Goal: Task Accomplishment & Management: Use online tool/utility

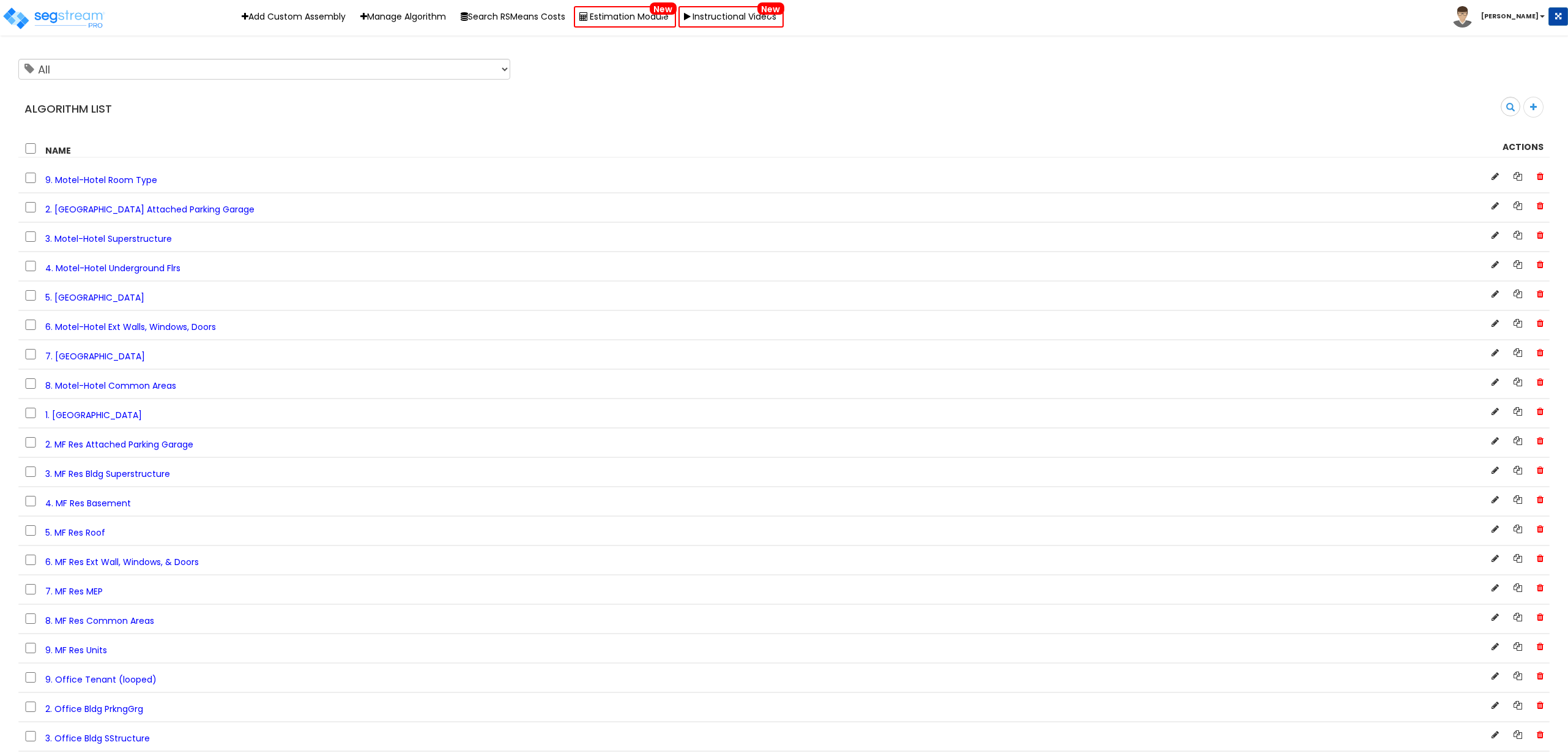
scroll to position [979, 0]
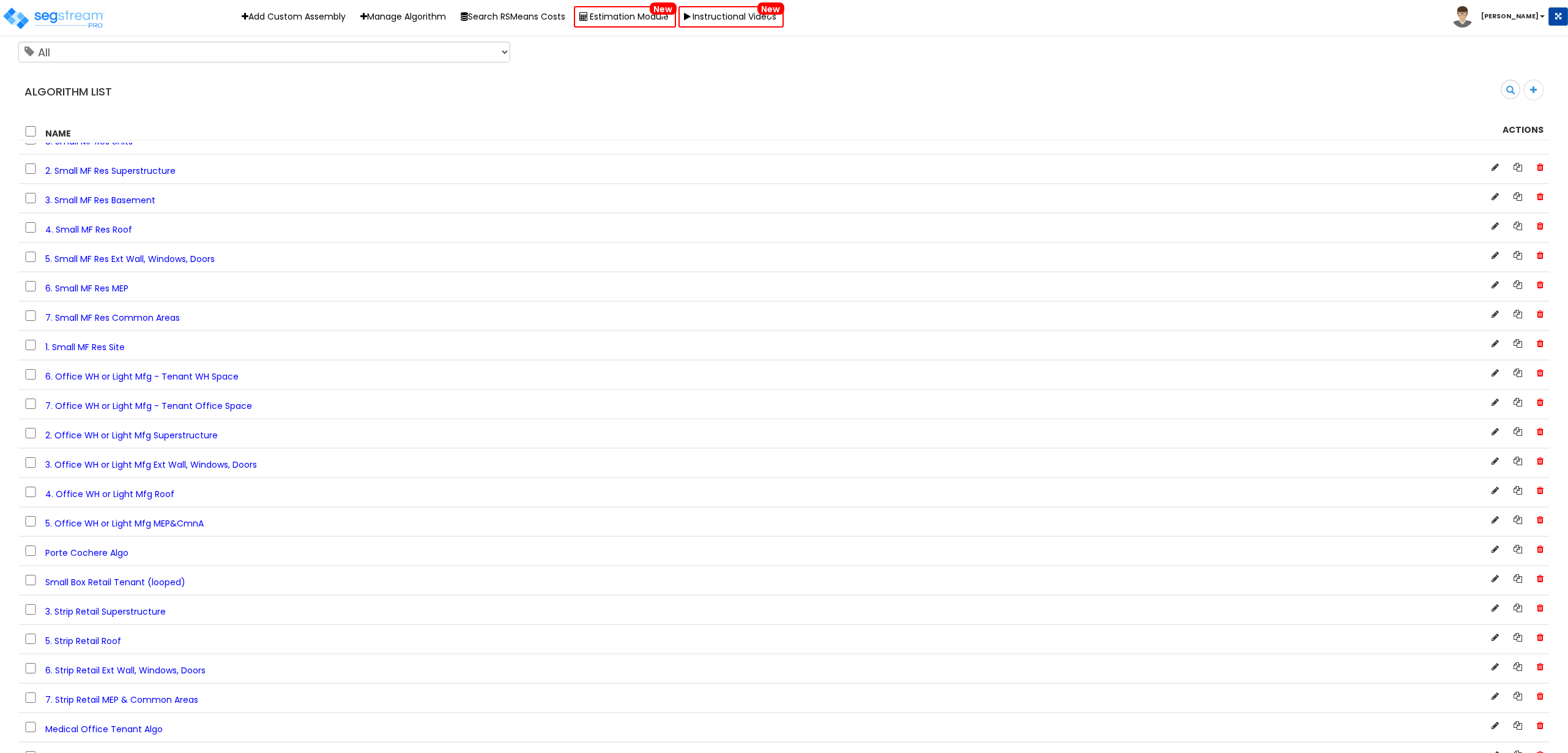
click at [150, 520] on span "5. Office WH or Light Mfg MEP&CmnA" at bounding box center [125, 523] width 158 height 12
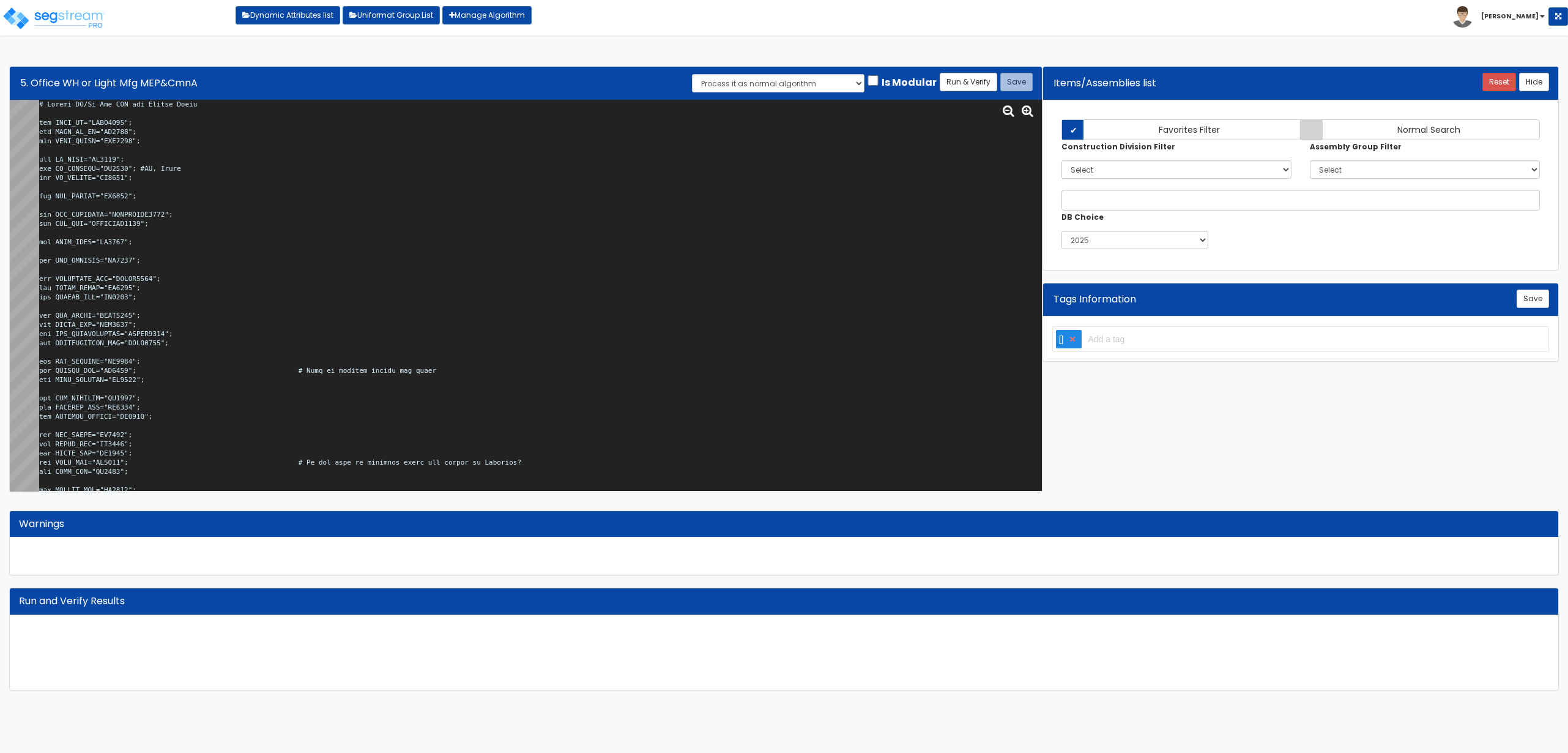
click at [436, 267] on textarea at bounding box center [540, 295] width 1003 height 392
click at [663, 204] on textarea at bounding box center [540, 295] width 1003 height 392
click at [336, 242] on textarea at bounding box center [540, 295] width 1003 height 392
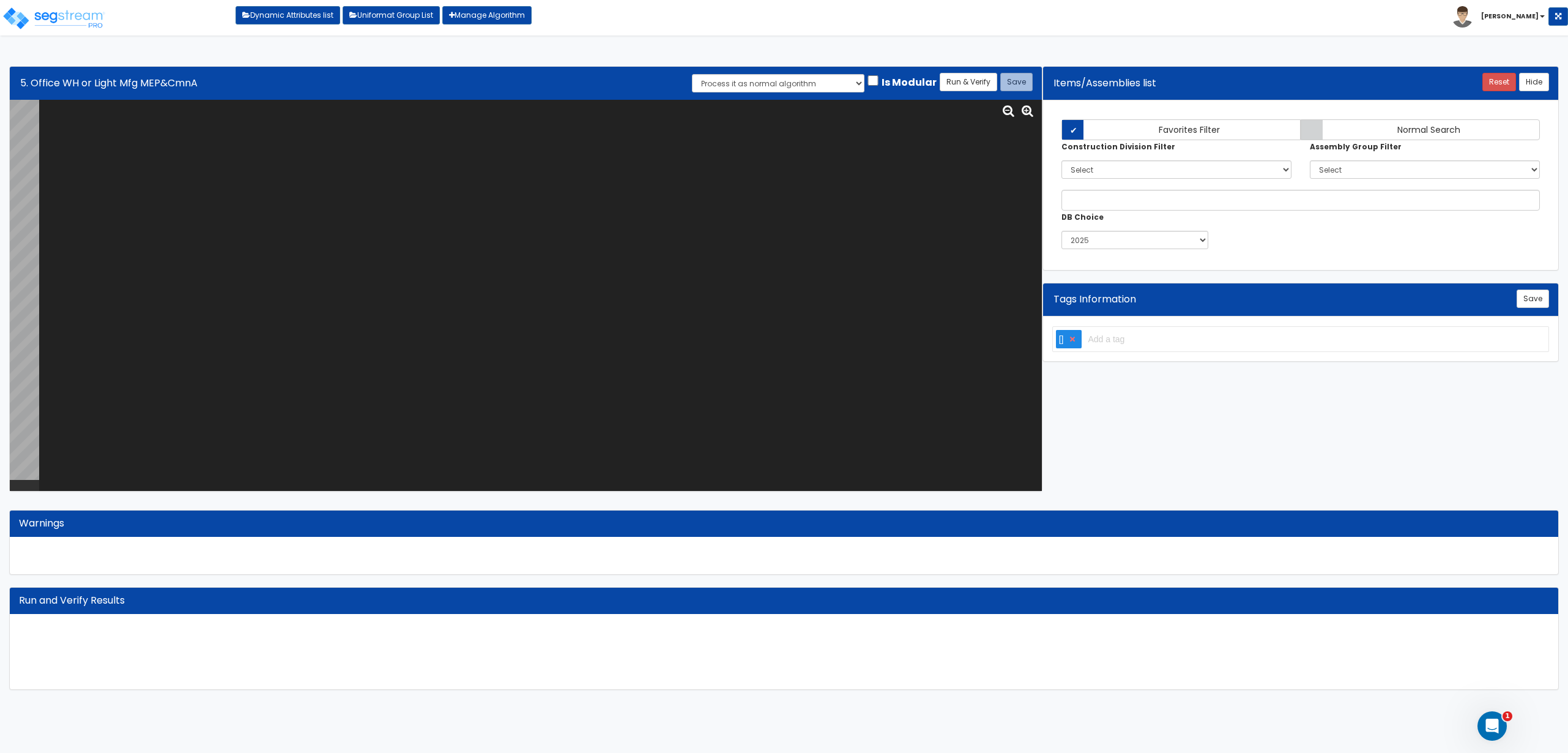
paste textarea "# Office WH/Lt Mfg MEP and Common Areas var BLDG_HT="AEWH0000"; var BLDG_FP_SF=…"
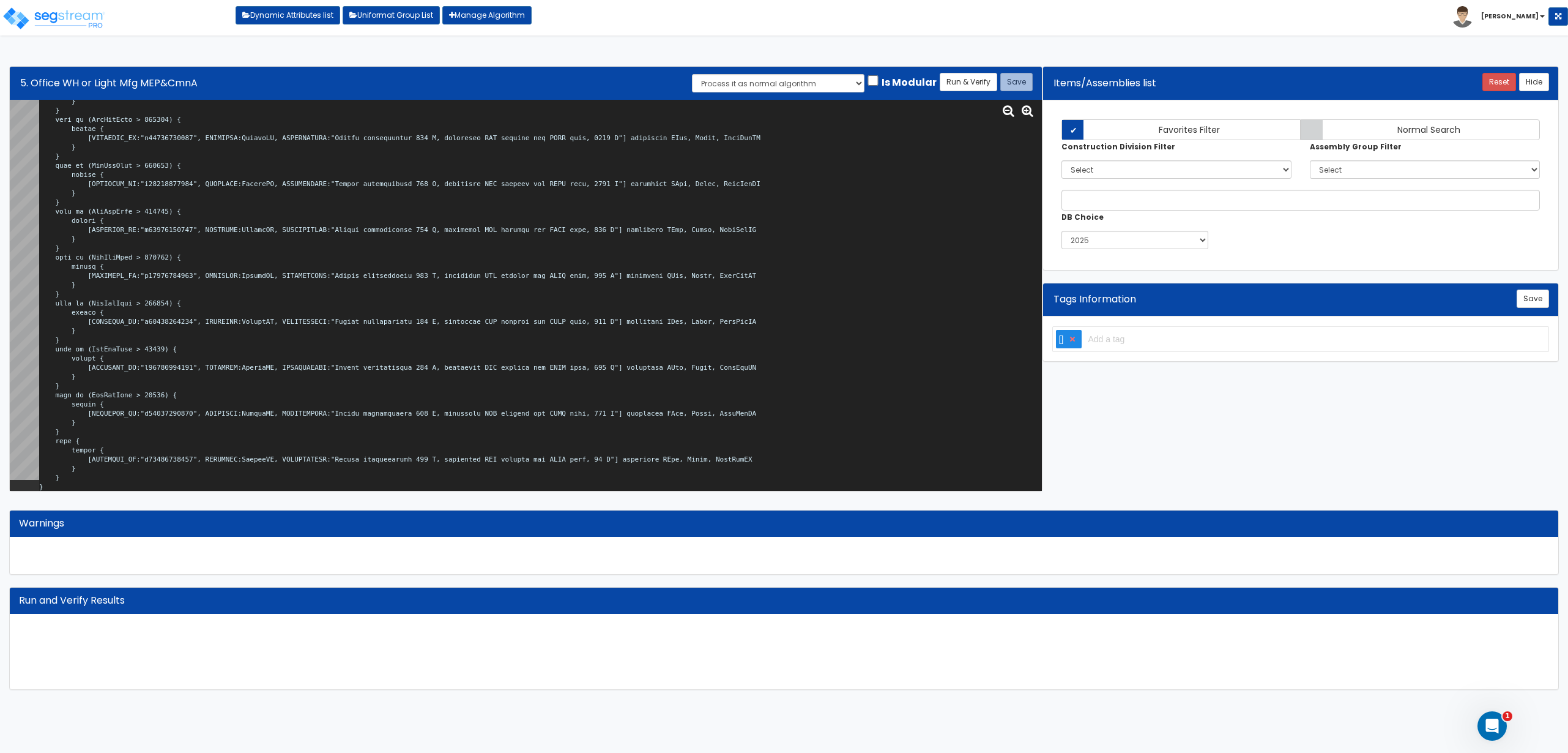
scroll to position [1, 0]
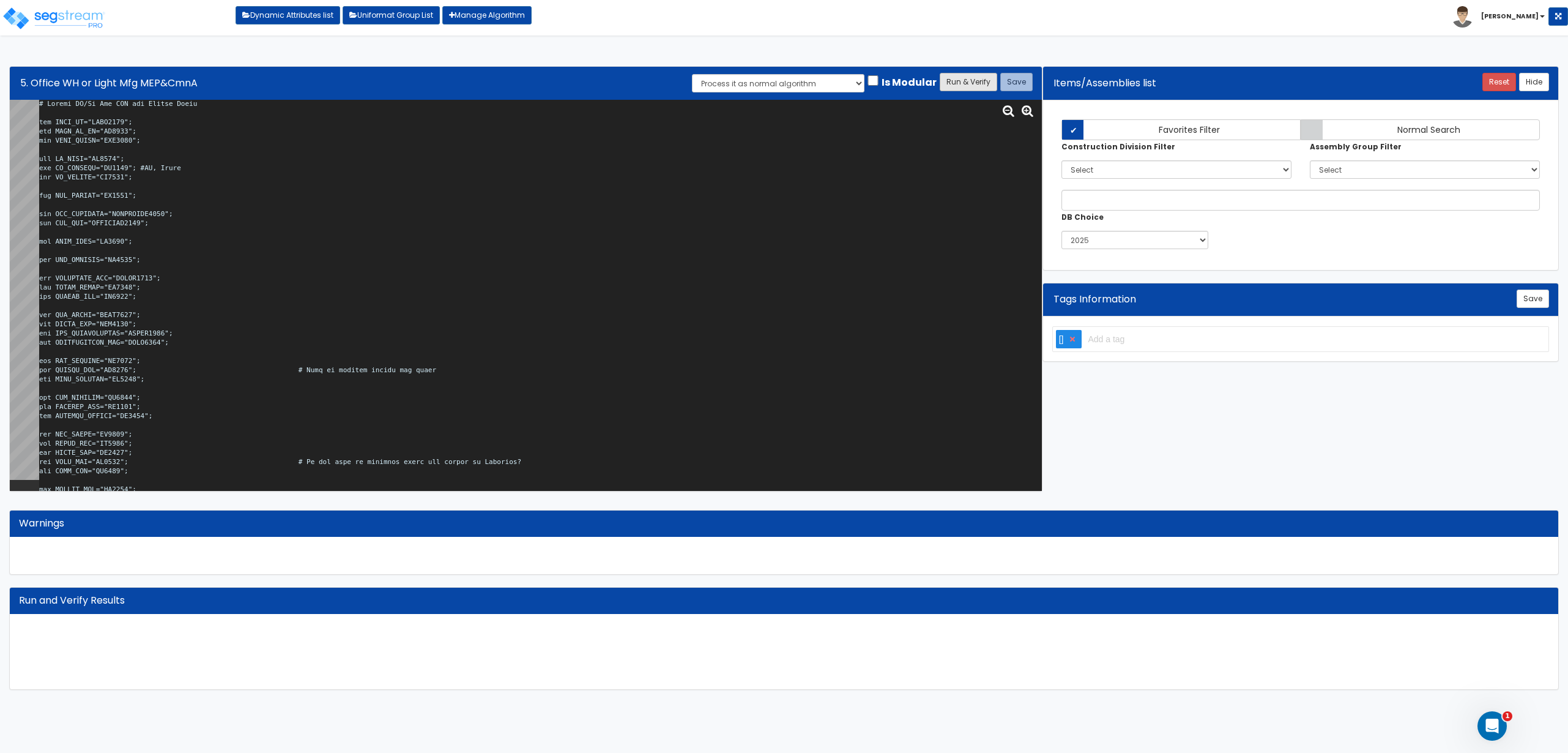
type textarea "# Office WH/Lt Mfg MEP and Common Areas var BLDG_HT="AEWH0000"; var BLDG_FP_SF=…"
click at [967, 78] on button "Run & Verify" at bounding box center [969, 81] width 58 height 18
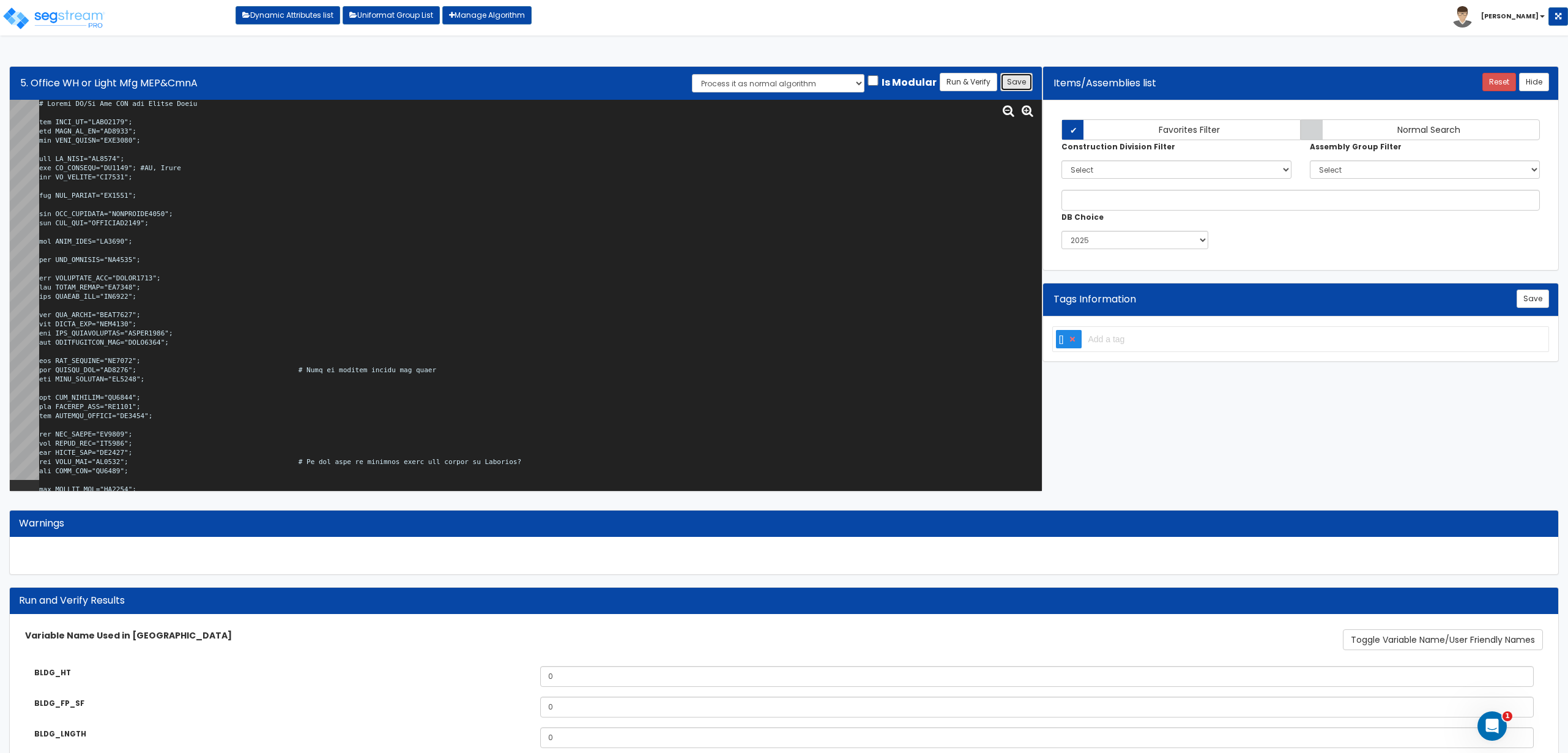
click at [1012, 78] on button "Save" at bounding box center [1016, 81] width 32 height 18
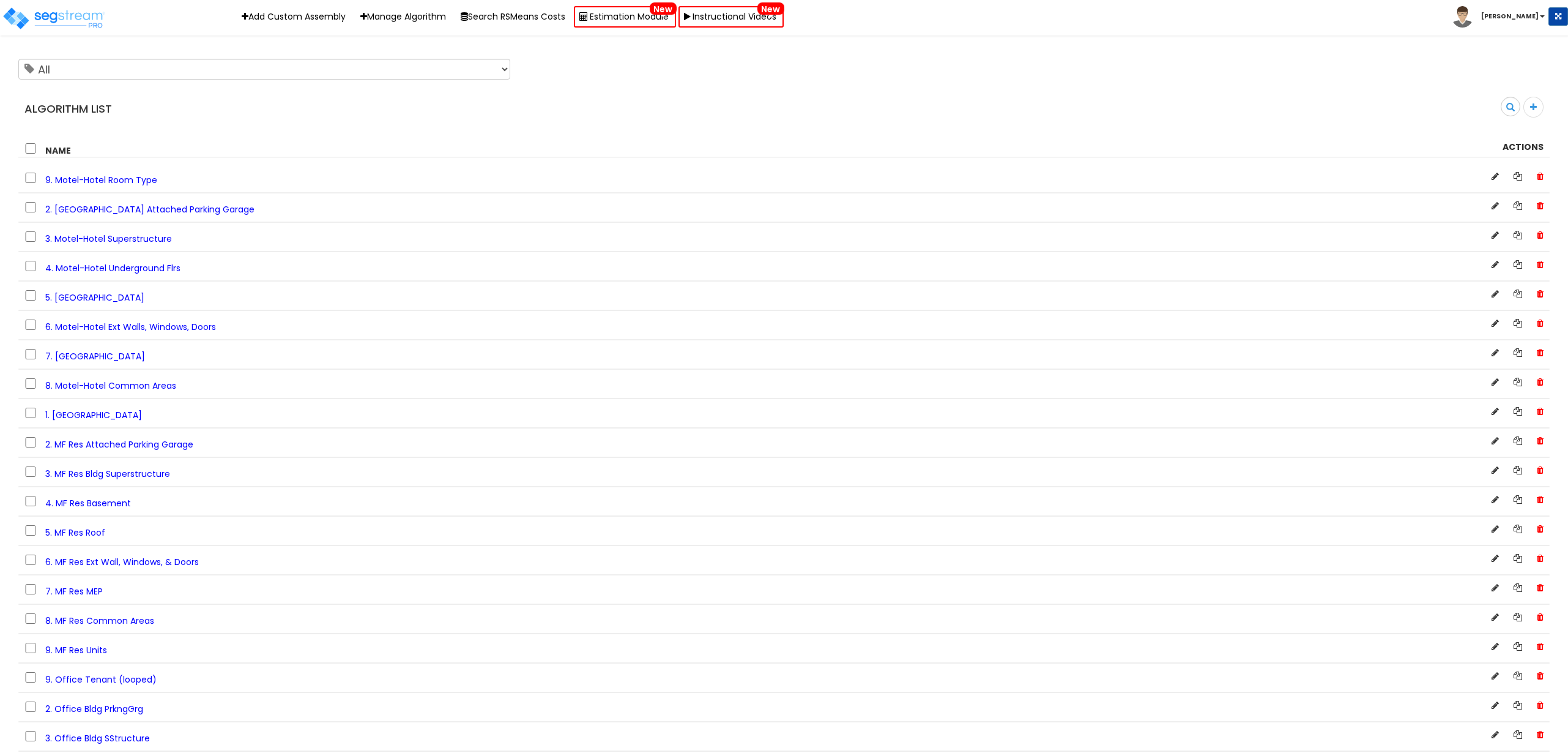
scroll to position [2683, 0]
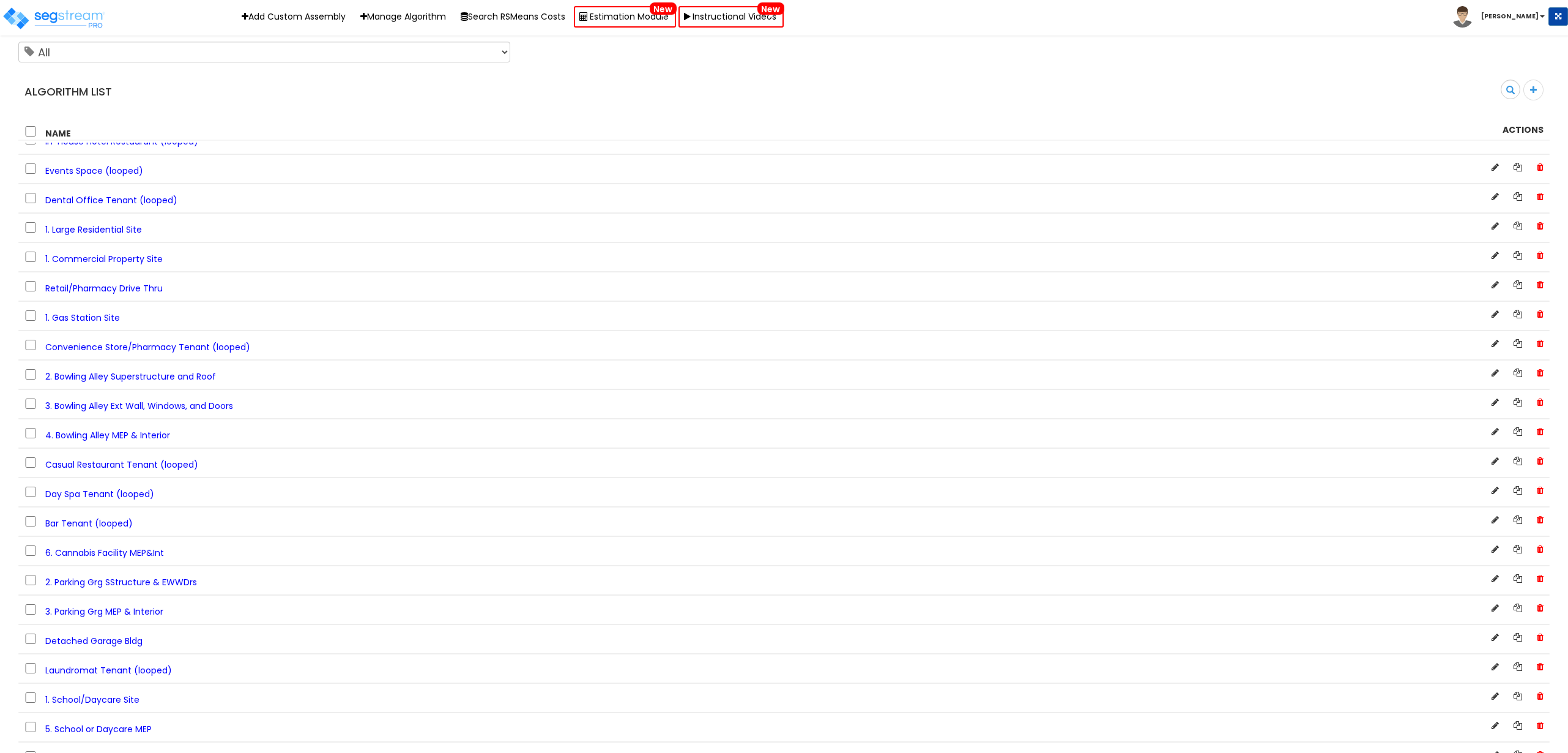
click at [159, 380] on span "2. Bowling Alley Superstructure and Roof" at bounding box center [130, 376] width 171 height 12
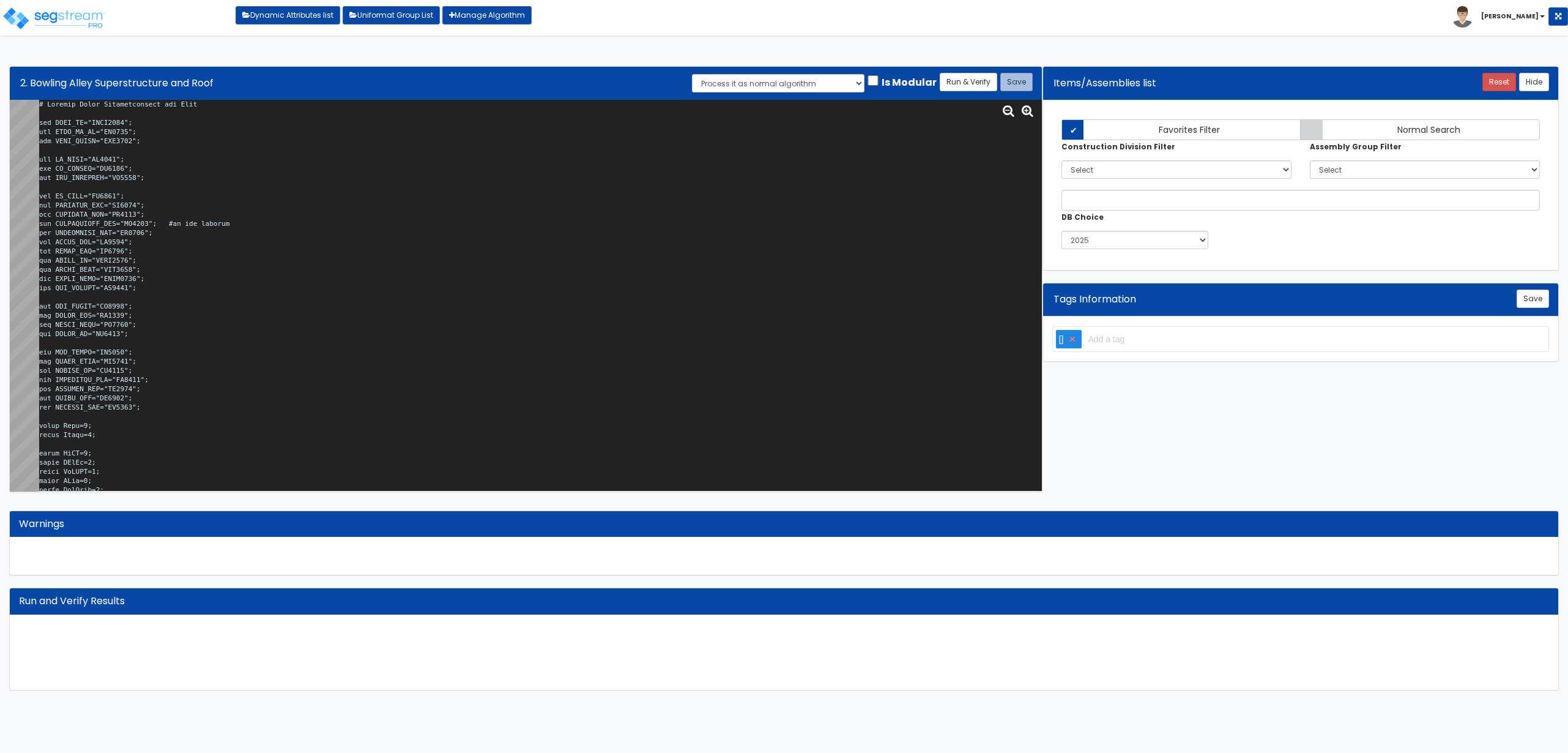
click at [288, 226] on textarea at bounding box center [540, 295] width 1003 height 392
click at [630, 274] on textarea at bounding box center [540, 295] width 1003 height 392
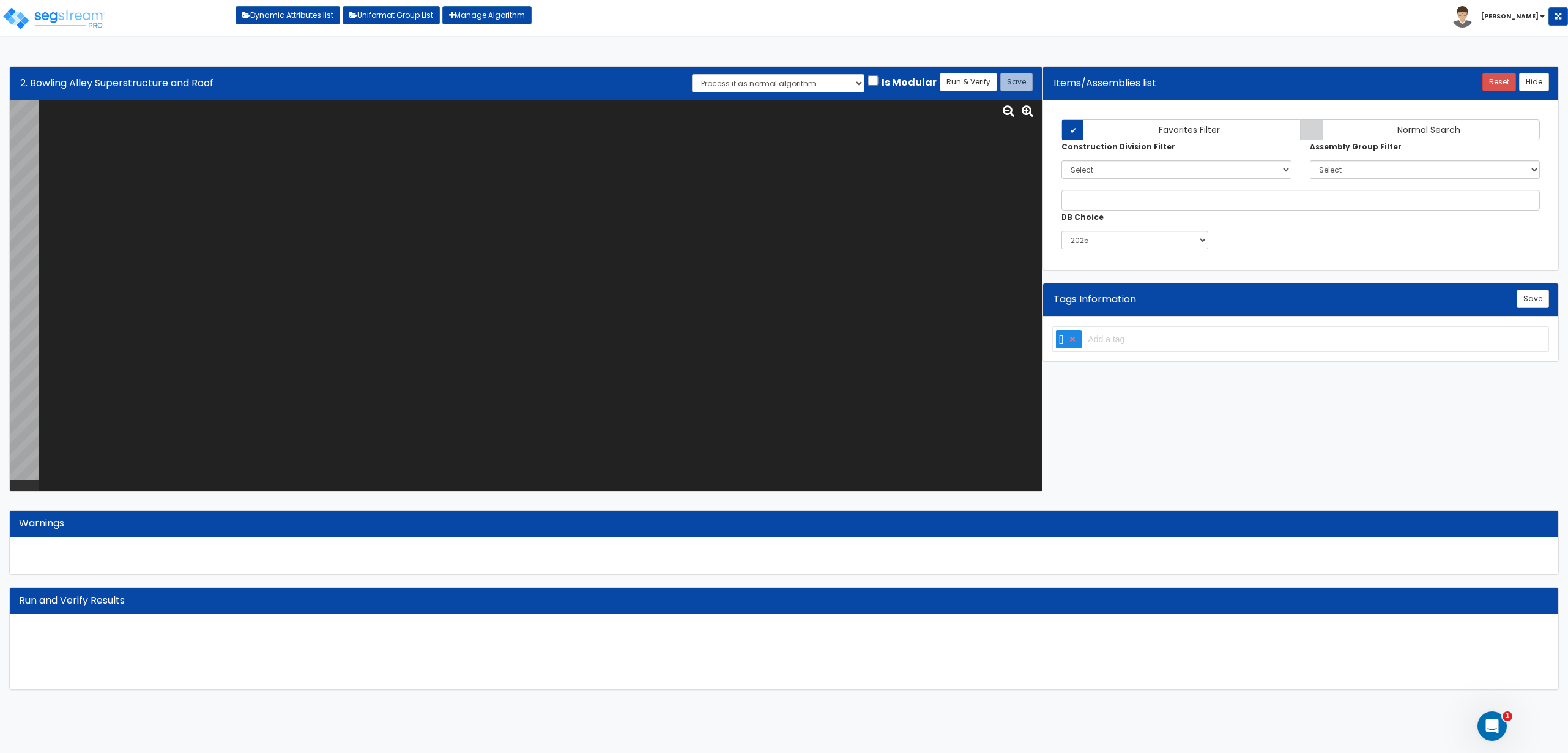
paste textarea "# Bowling Alley Superstructure and Roof var BLDG_HT="AEWH0000"; var BLDG_FP_SF=…"
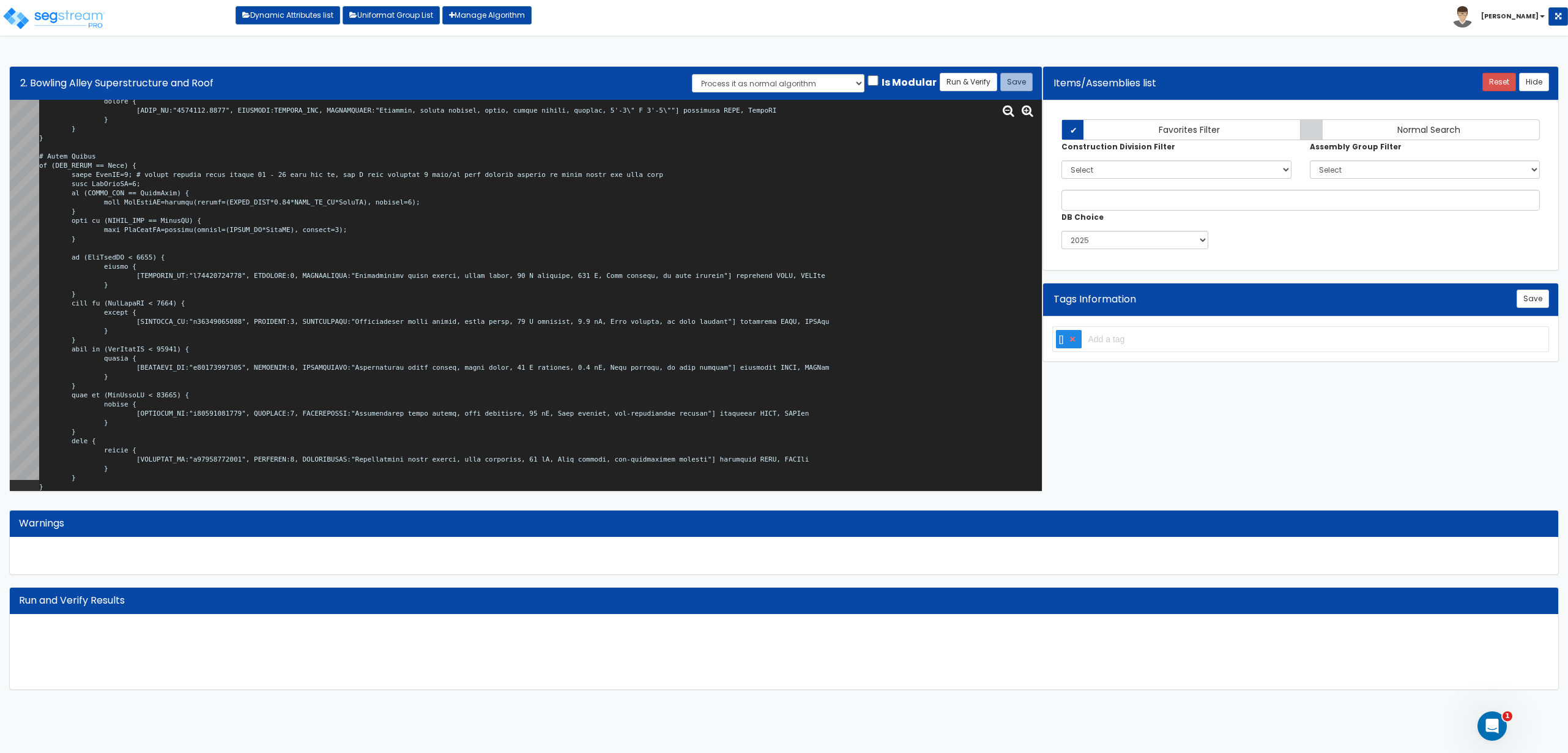
scroll to position [1, 0]
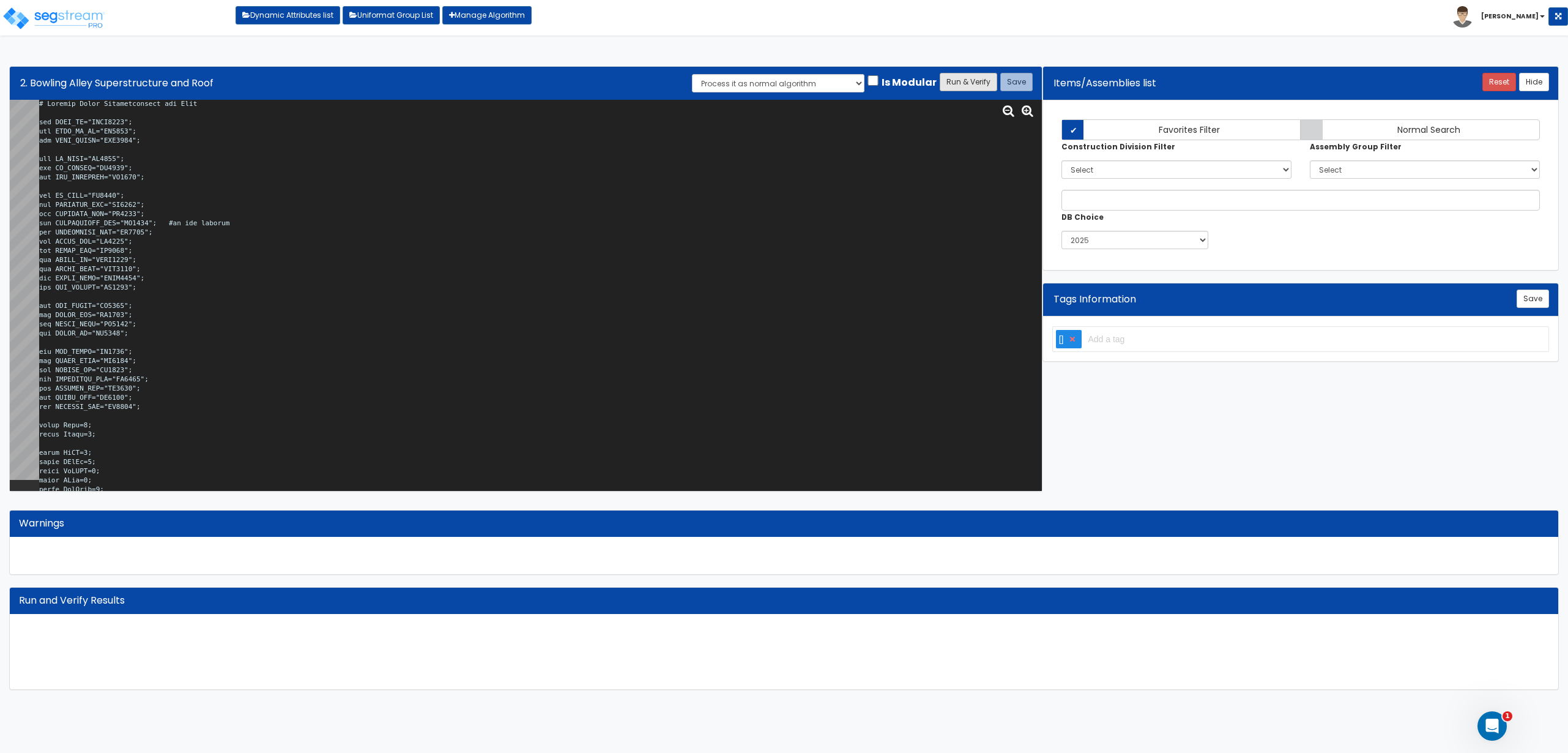
type textarea "# Bowling Alley Superstructure and Roof var BLDG_HT="AEWH0000"; var BLDG_FP_SF=…"
click at [964, 81] on button "Run & Verify" at bounding box center [969, 81] width 58 height 18
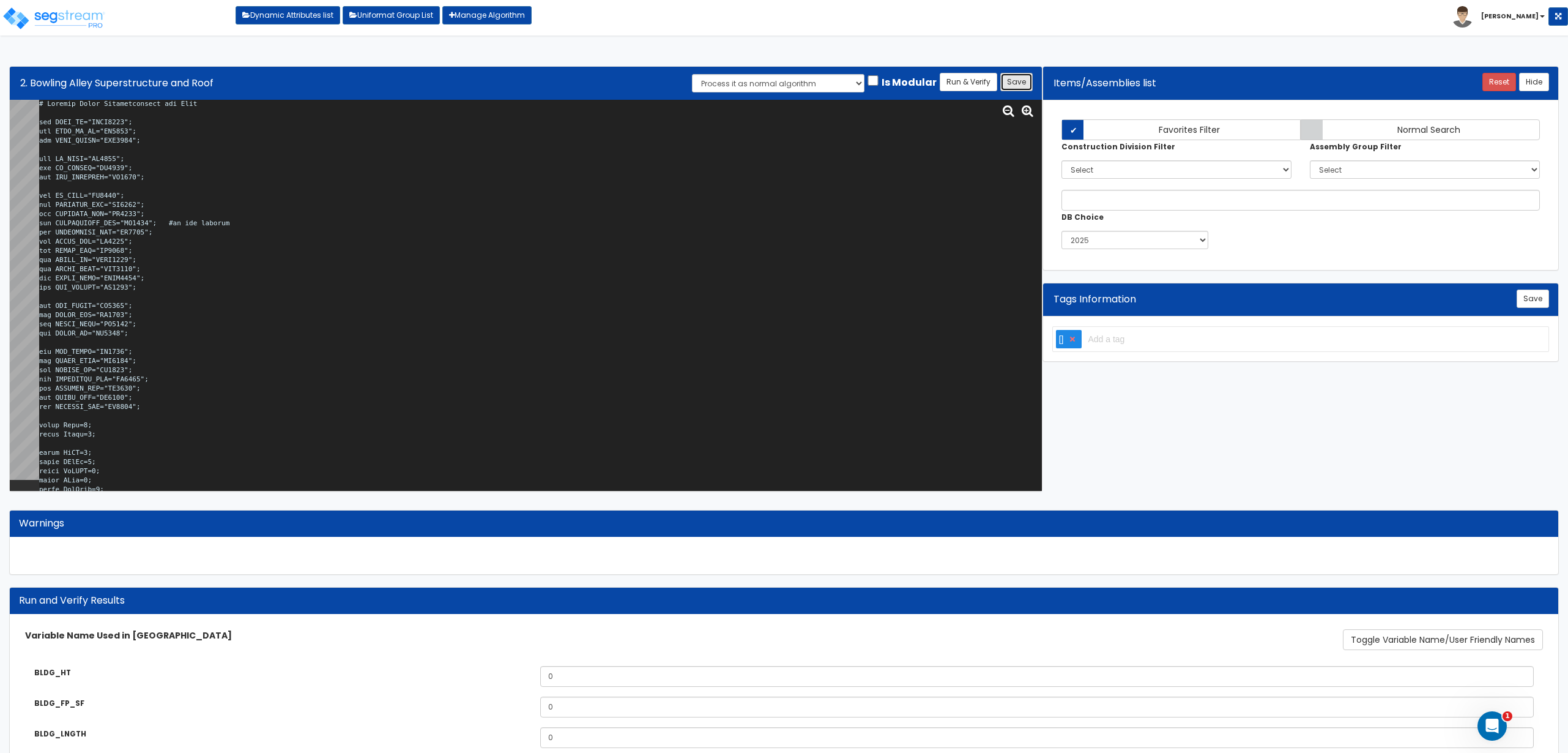
click at [1018, 79] on button "Save" at bounding box center [1016, 81] width 32 height 18
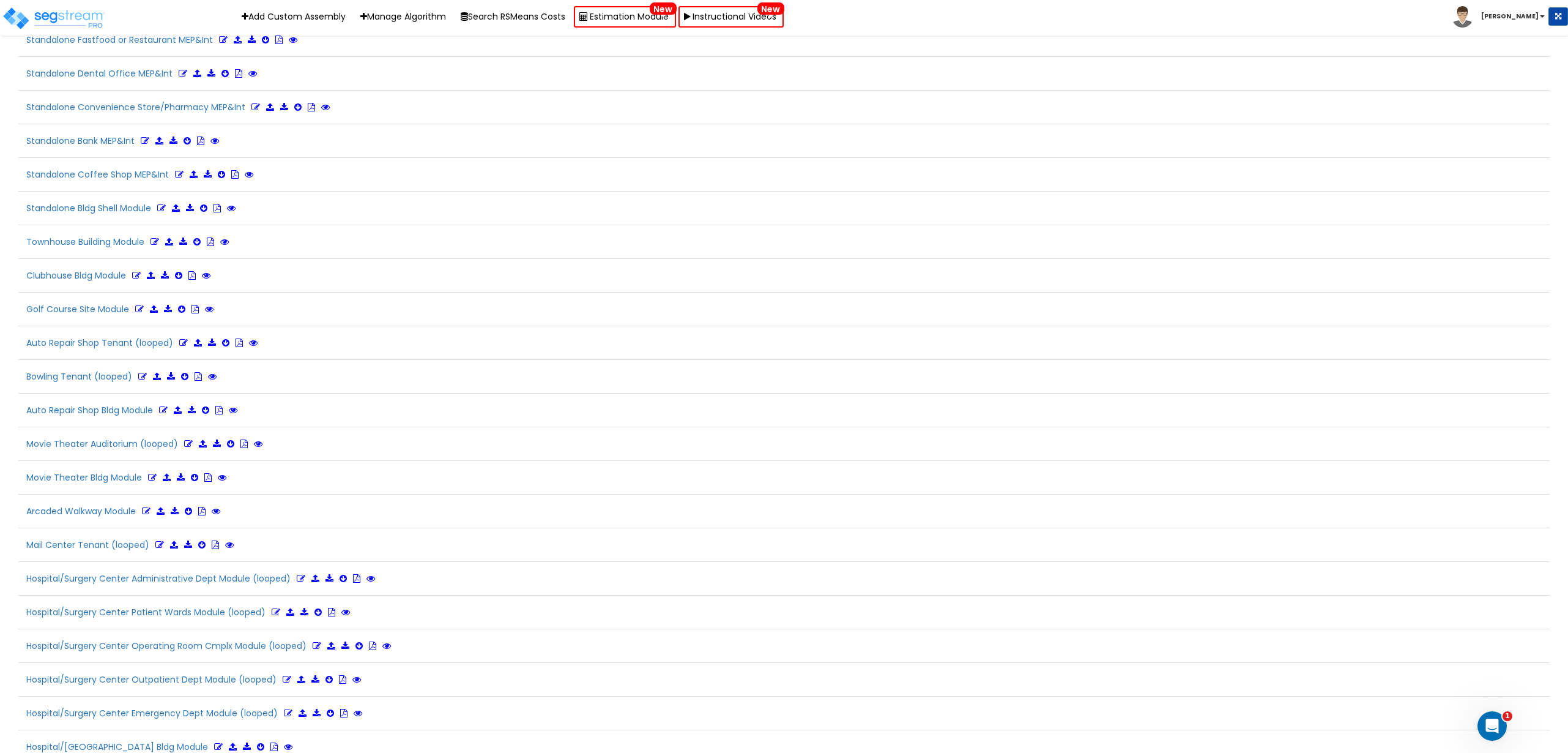
scroll to position [1623, 0]
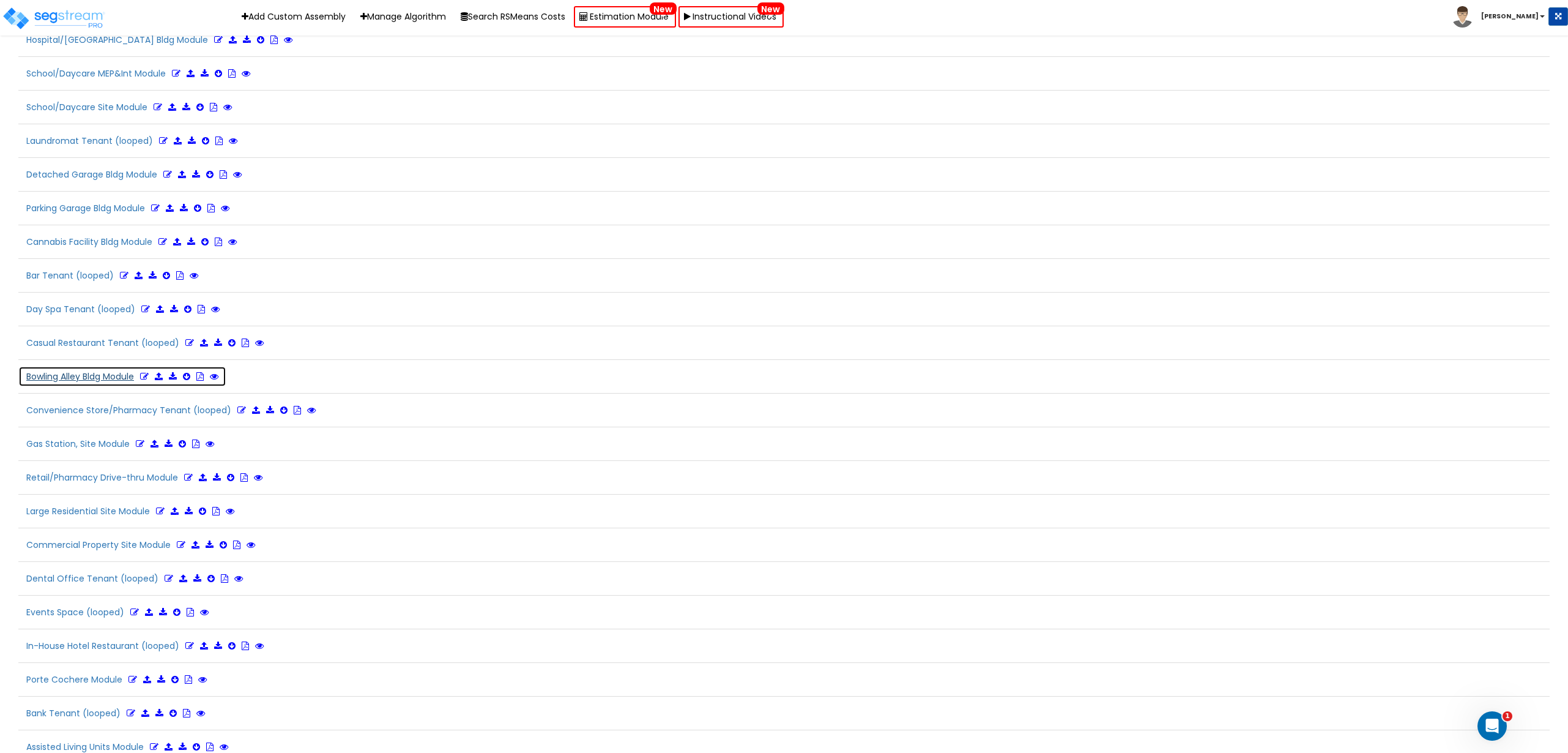
click at [148, 377] on icon at bounding box center [145, 376] width 9 height 9
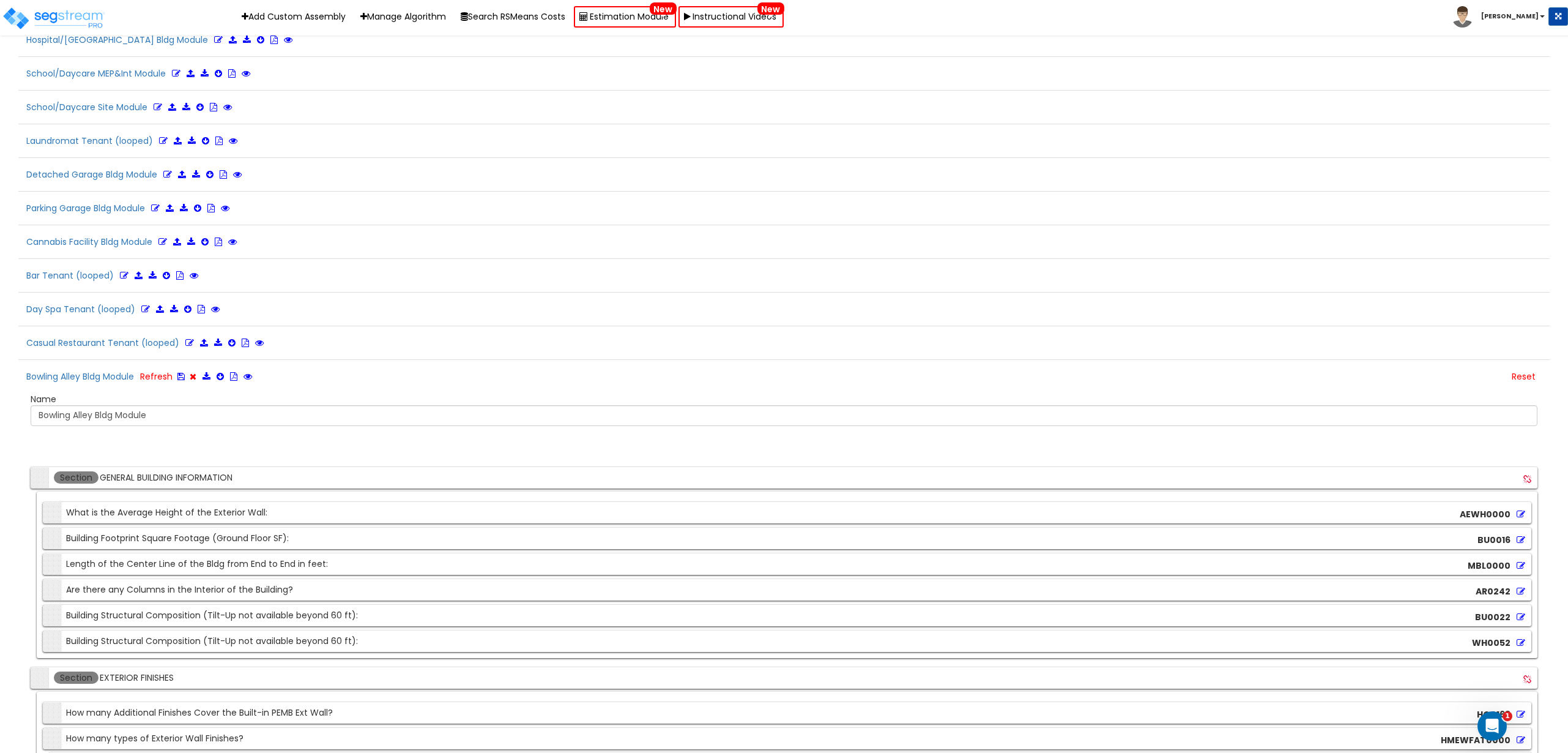
click at [1520, 615] on icon at bounding box center [1521, 617] width 9 height 9
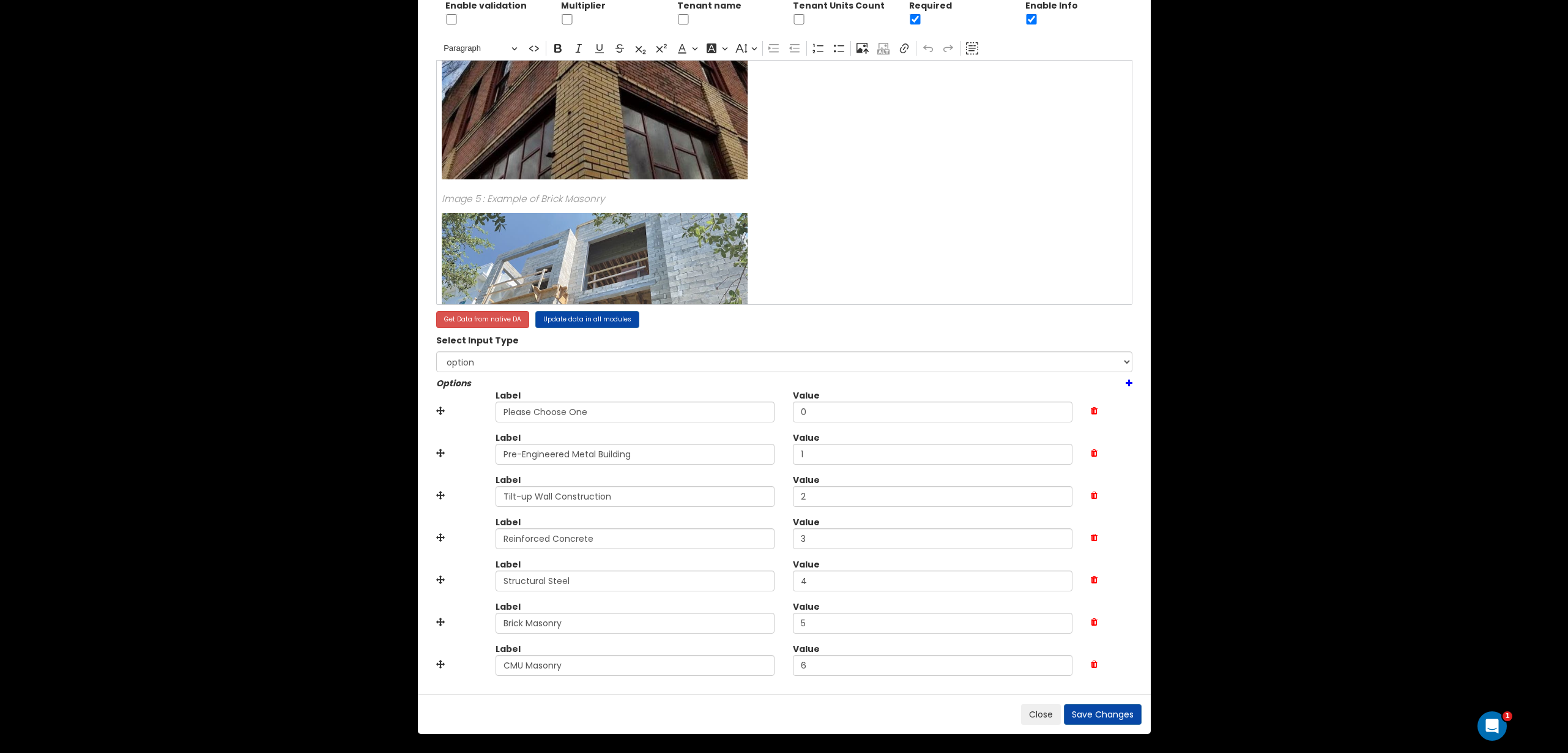
scroll to position [786, 0]
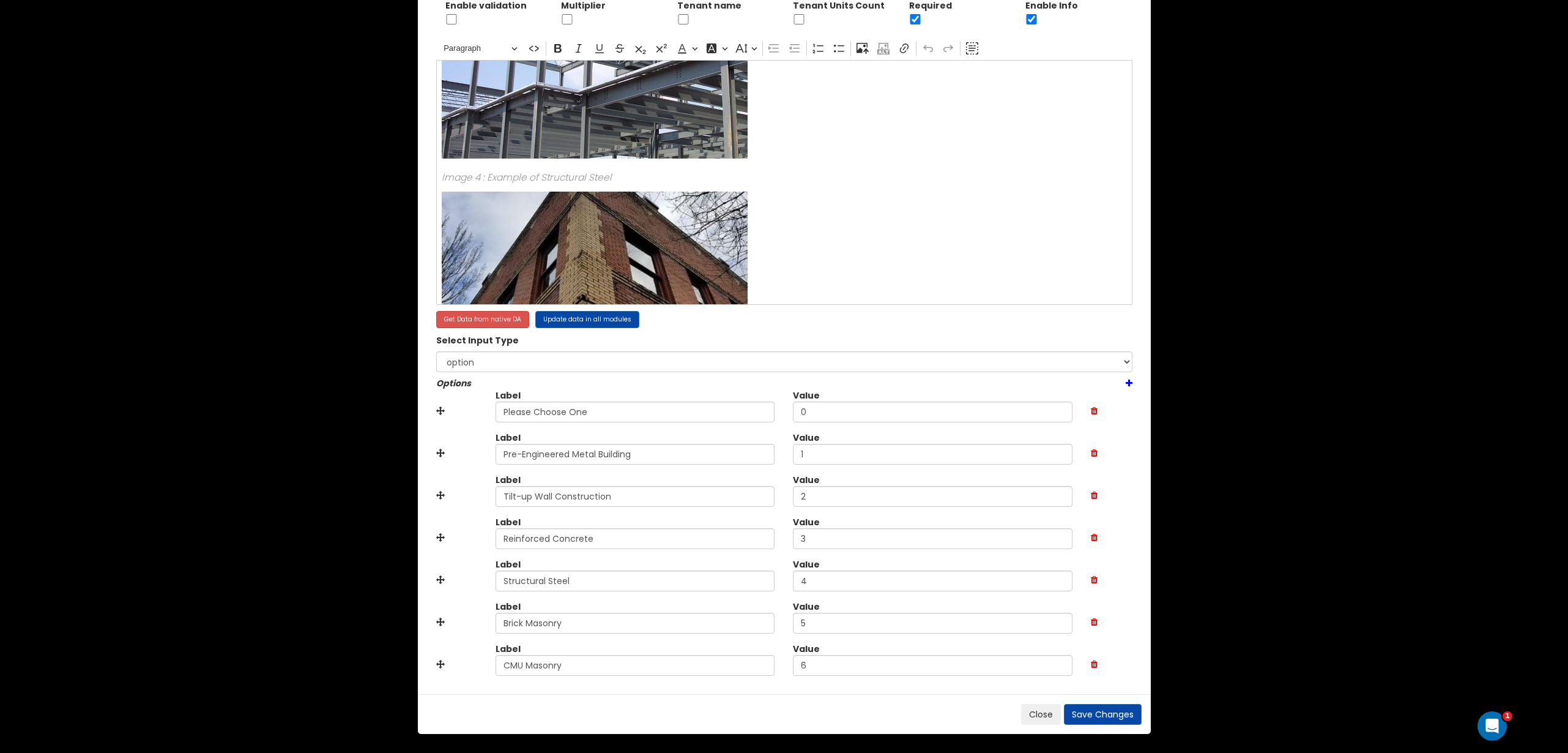
click at [902, 236] on p "Rich Text Editor. Editing area: main. Press Alt+0 for help." at bounding box center [784, 308] width 684 height 234
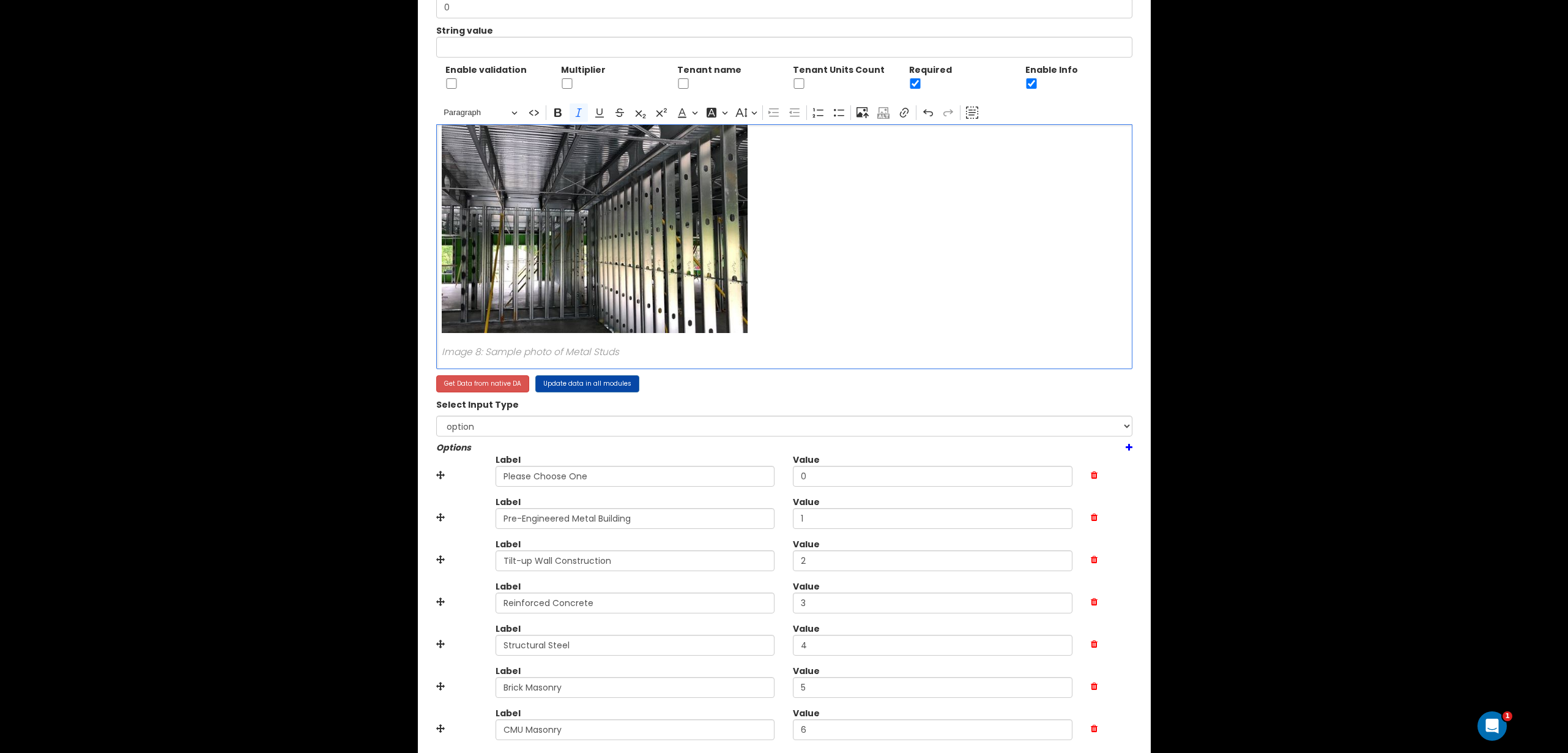
scroll to position [182, 0]
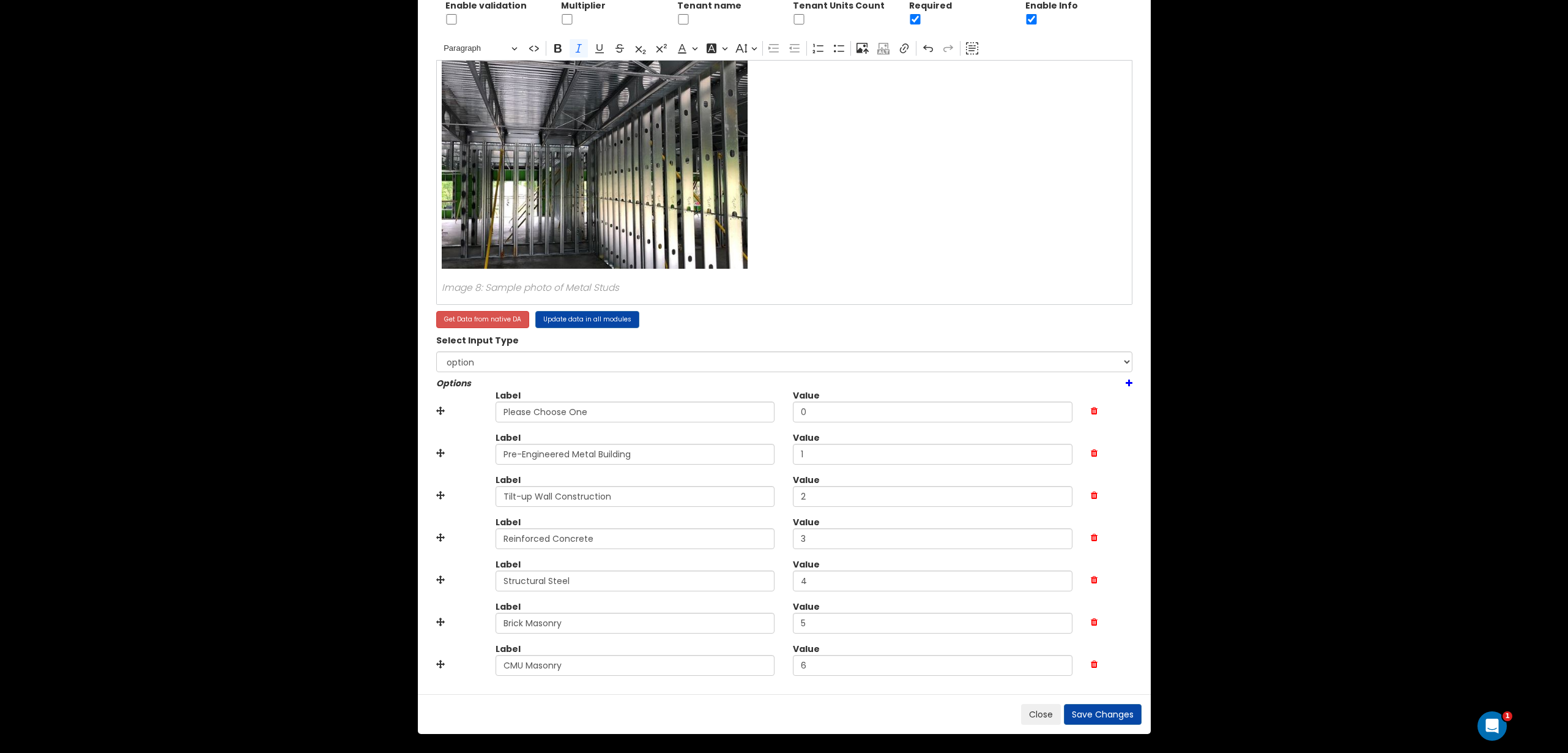
click at [1131, 380] on icon at bounding box center [1129, 383] width 6 height 9
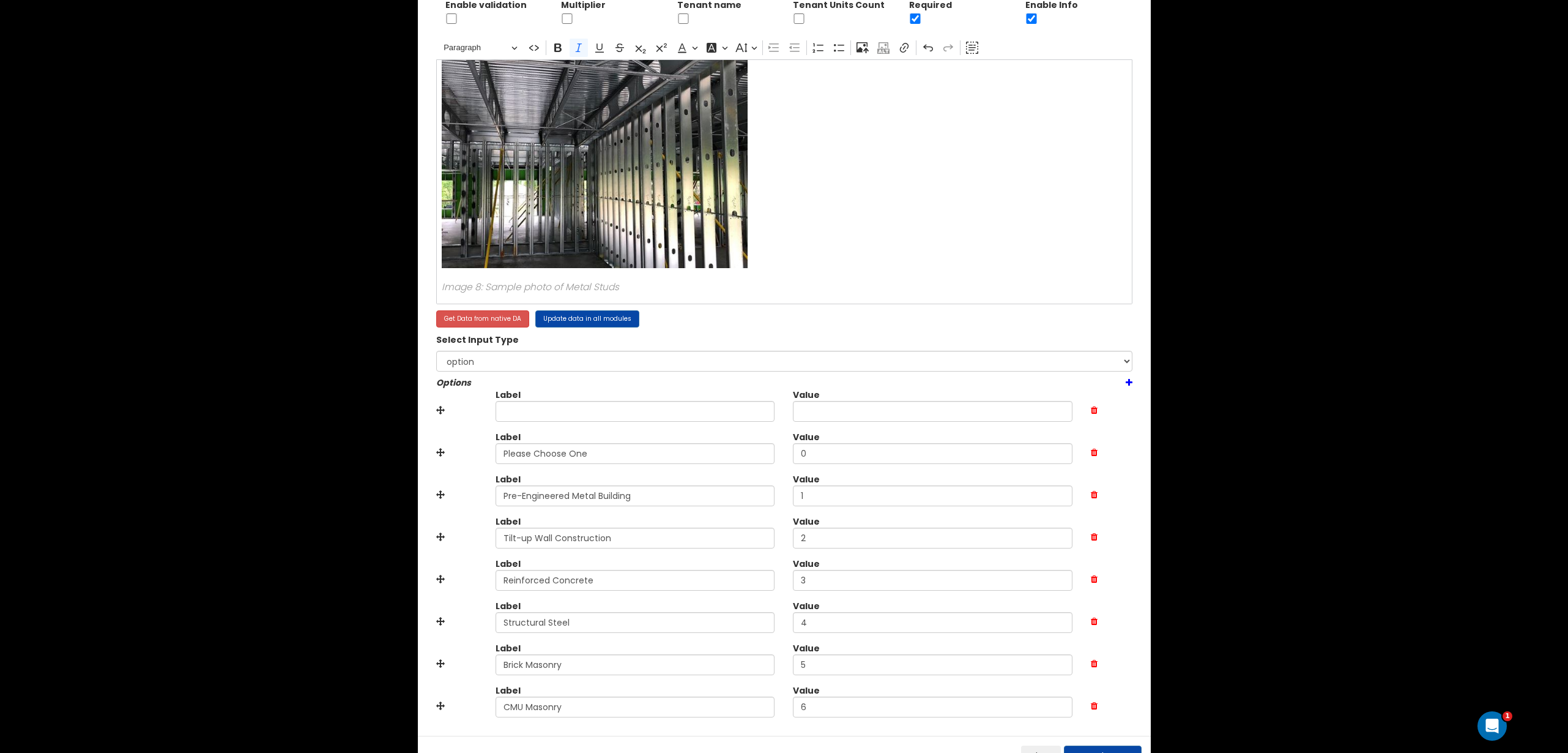
click at [1131, 380] on icon at bounding box center [1129, 383] width 6 height 9
click at [531, 406] on input "text" at bounding box center [635, 411] width 279 height 21
paste input "Wood Stud"
type input "Wood Stud"
click at [874, 418] on input "text" at bounding box center [933, 411] width 279 height 21
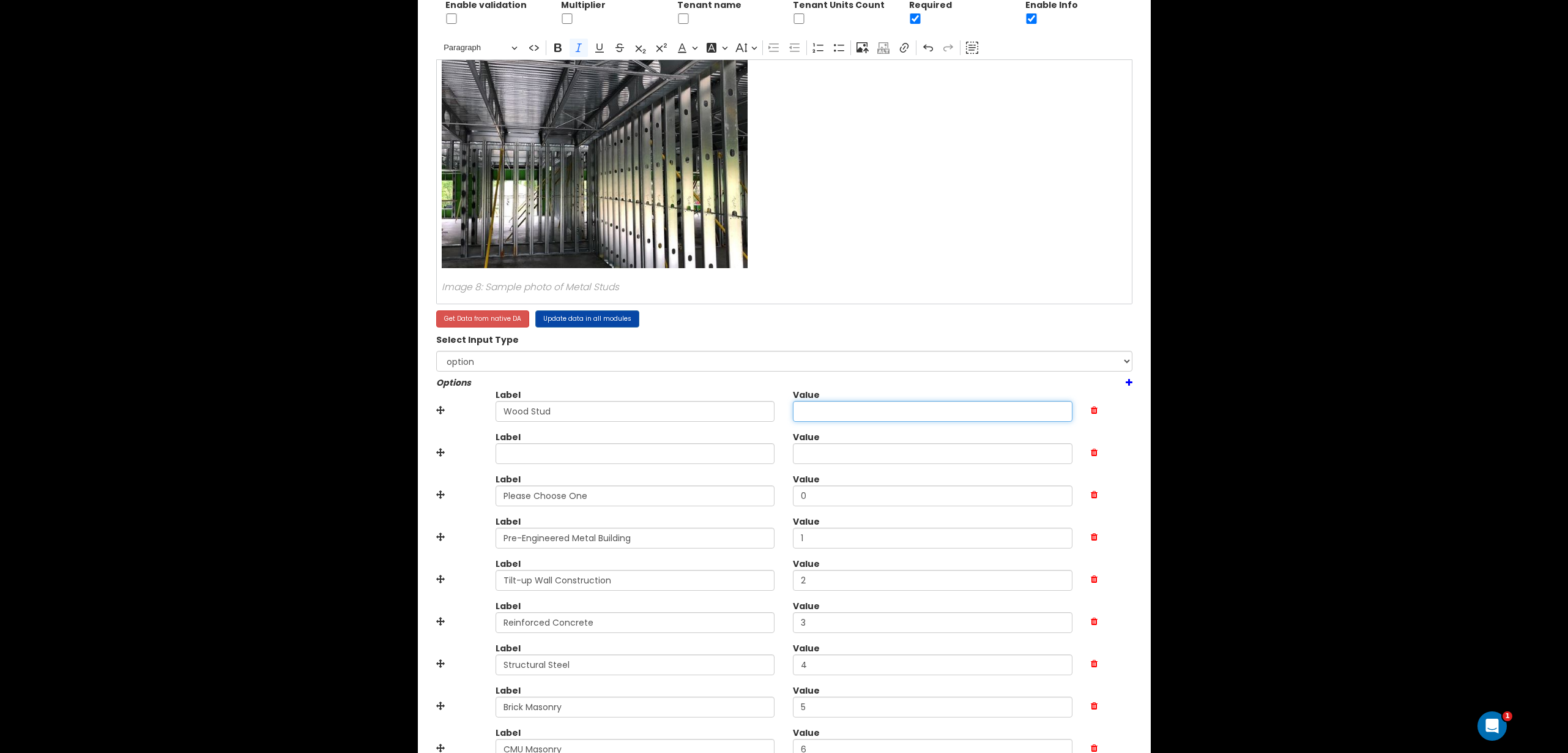
type input "7"
click at [583, 449] on input "text" at bounding box center [635, 453] width 279 height 21
paste input "Metal Stud"
type input "Metal Stud"
type input "8"
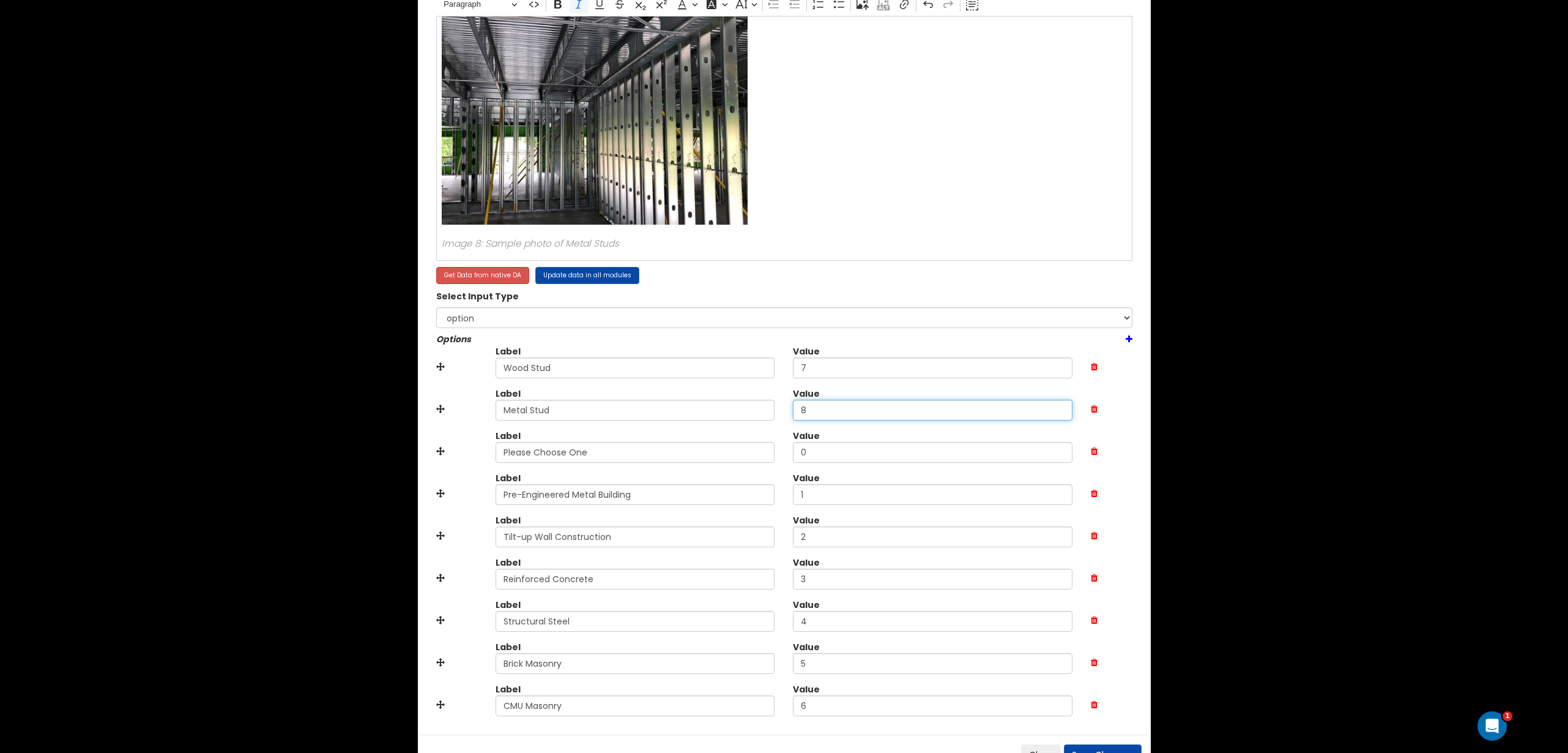
scroll to position [266, 0]
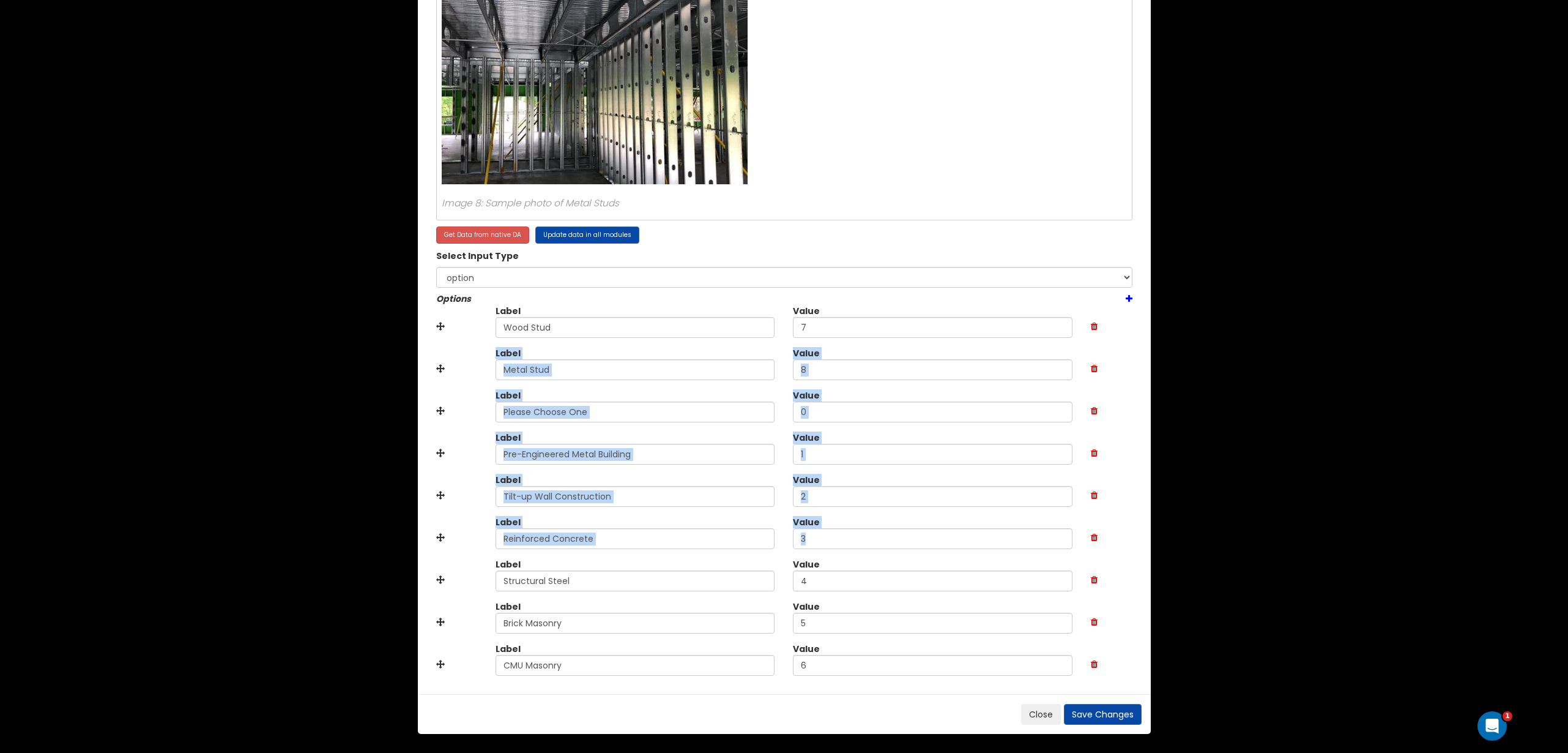
drag, startPoint x: 436, startPoint y: 367, endPoint x: 433, endPoint y: 593, distance: 226.0
click at [460, 478] on div "Label Tilt-up Wall Construction Value 2" at bounding box center [784, 494] width 714 height 43
drag, startPoint x: 441, startPoint y: 367, endPoint x: 432, endPoint y: 682, distance: 315.1
drag, startPoint x: 440, startPoint y: 324, endPoint x: 433, endPoint y: 628, distance: 304.1
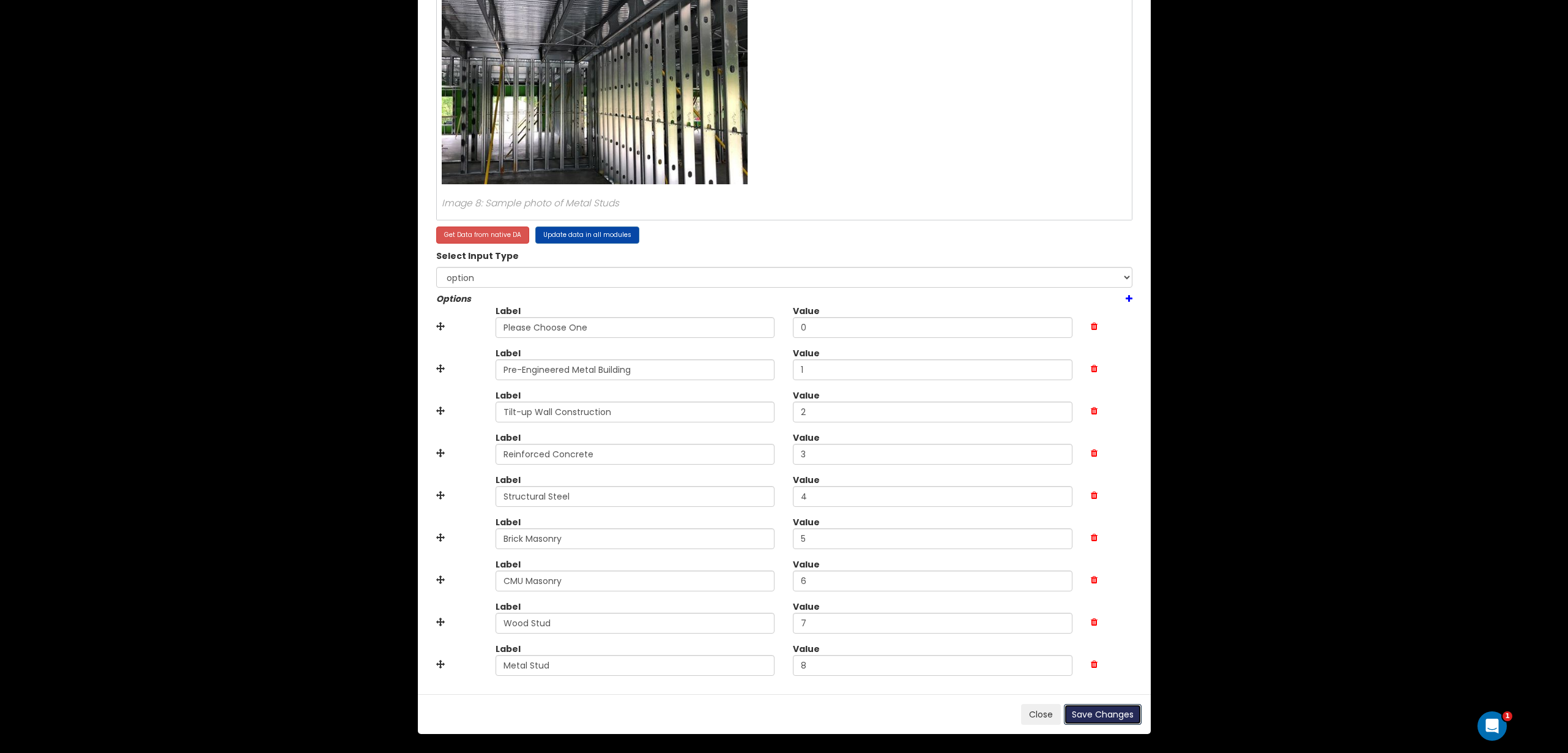
click at [1111, 711] on button "Save Changes" at bounding box center [1103, 714] width 78 height 21
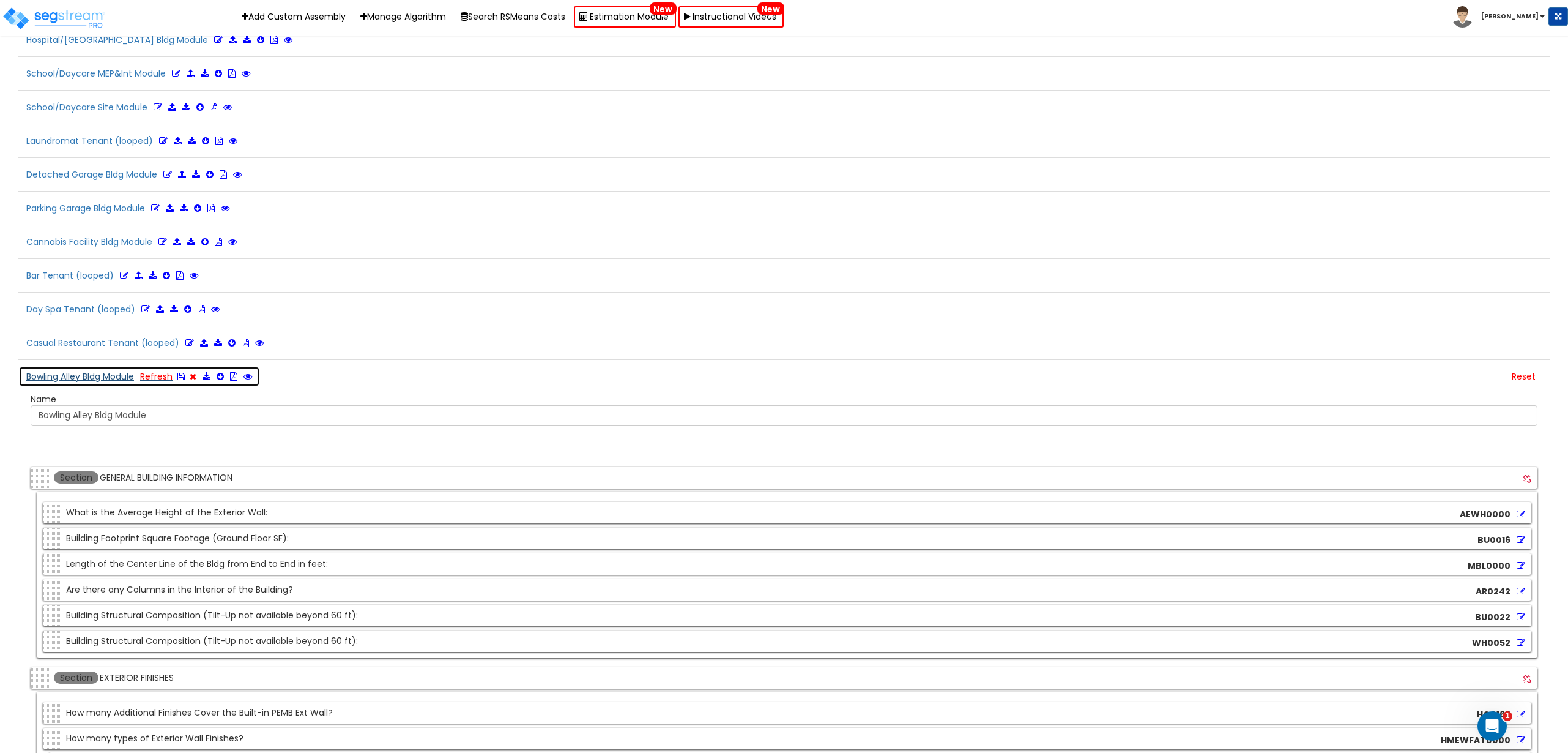
click at [185, 378] on icon at bounding box center [181, 376] width 7 height 9
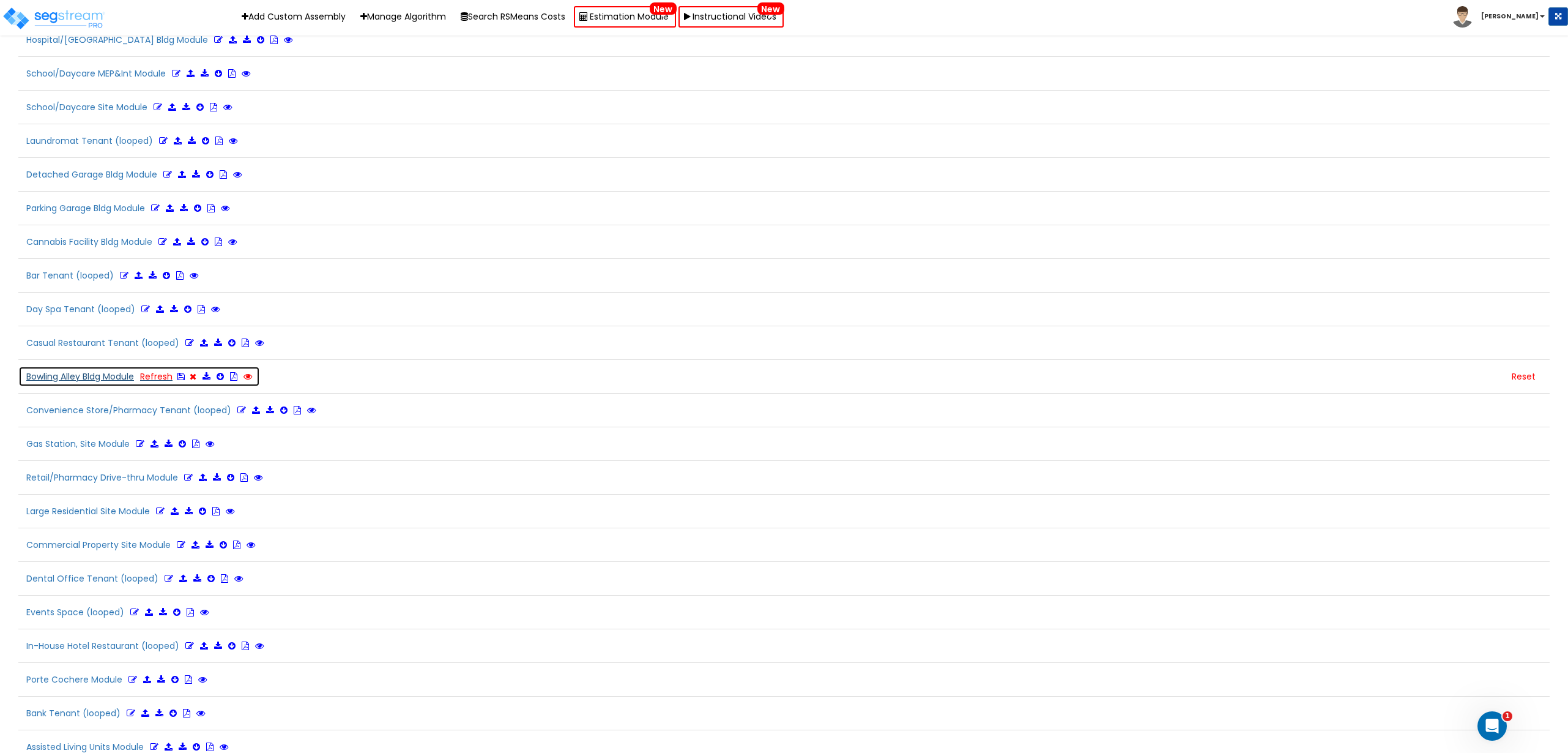
click at [251, 375] on icon at bounding box center [248, 376] width 9 height 9
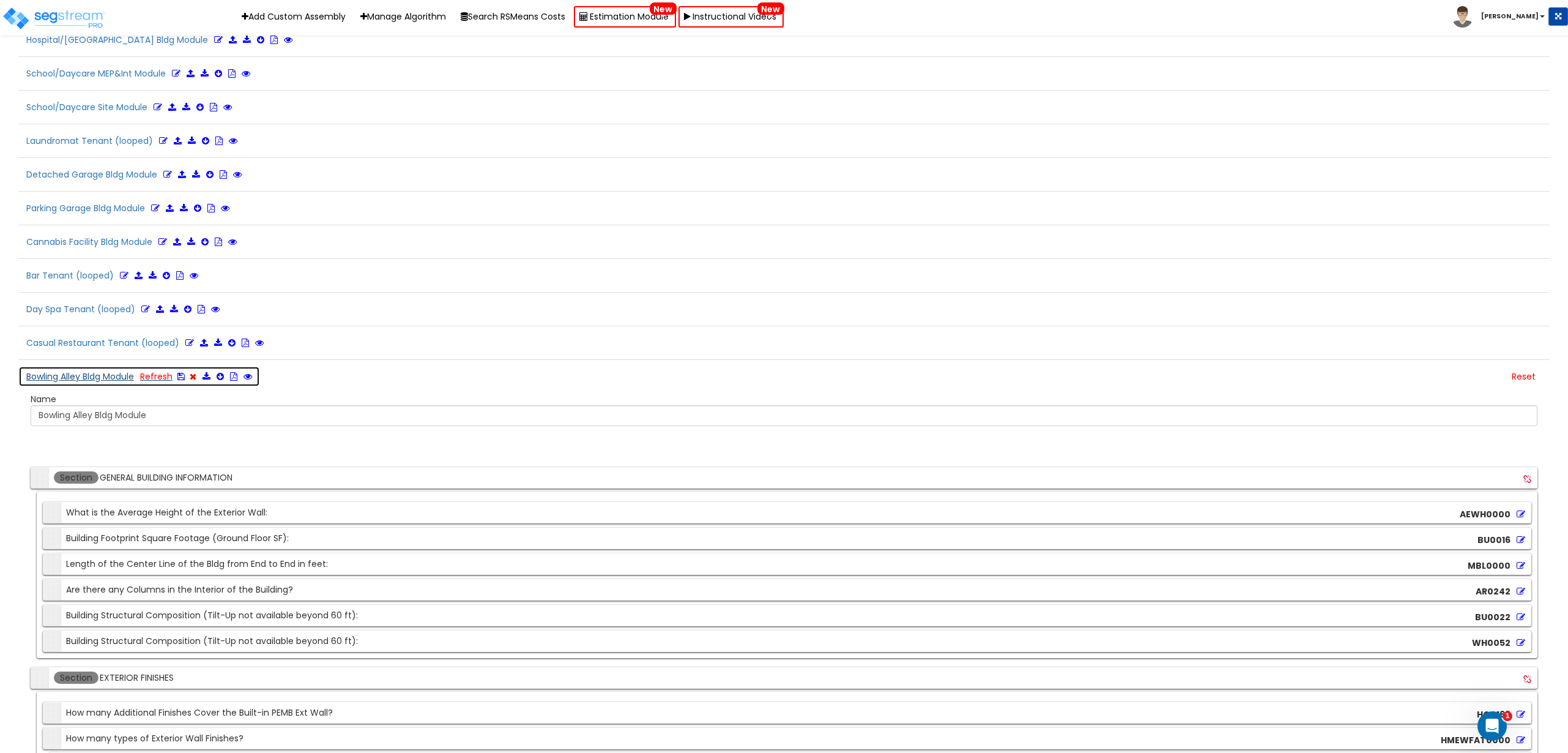
click at [184, 375] on icon at bounding box center [181, 376] width 7 height 9
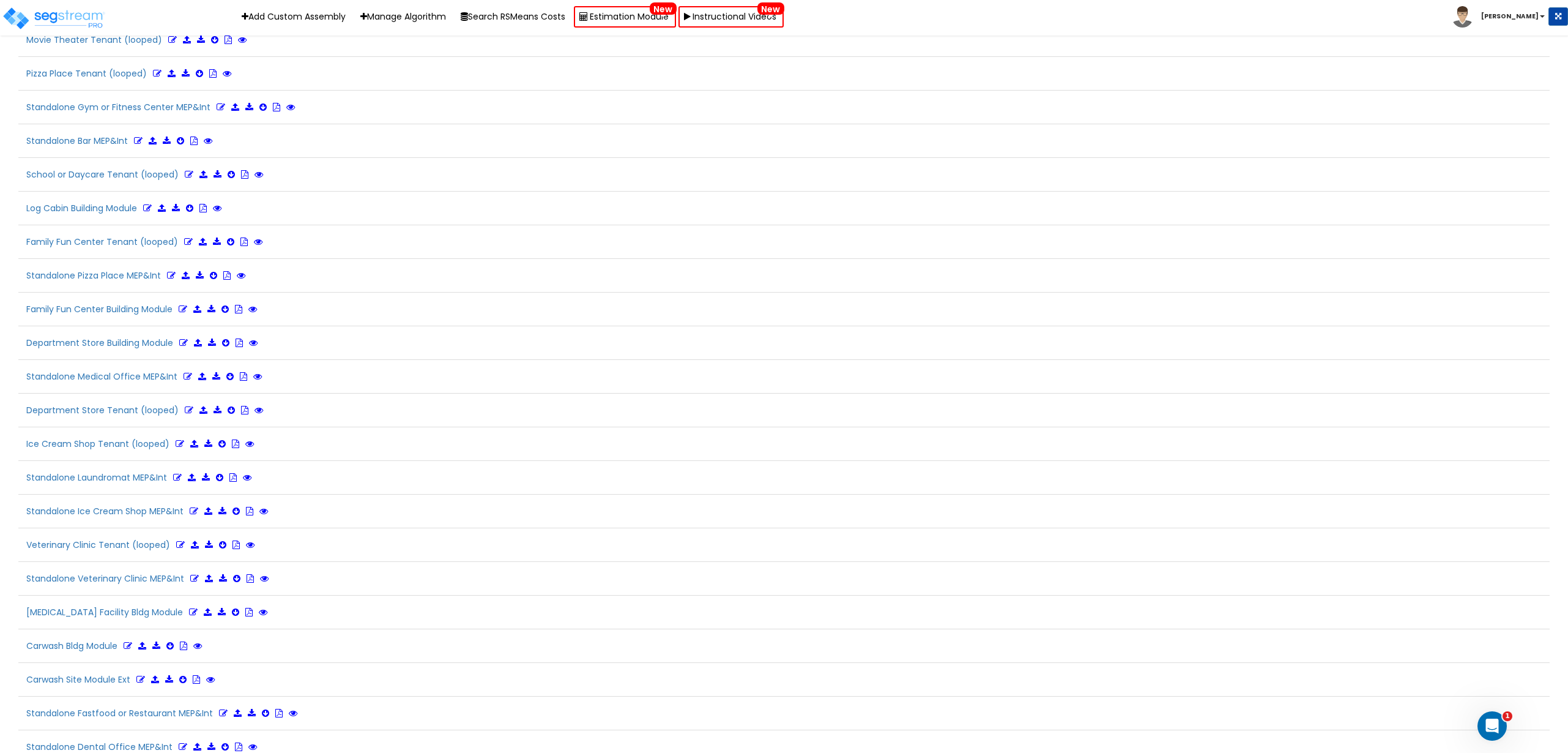
scroll to position [2701, 0]
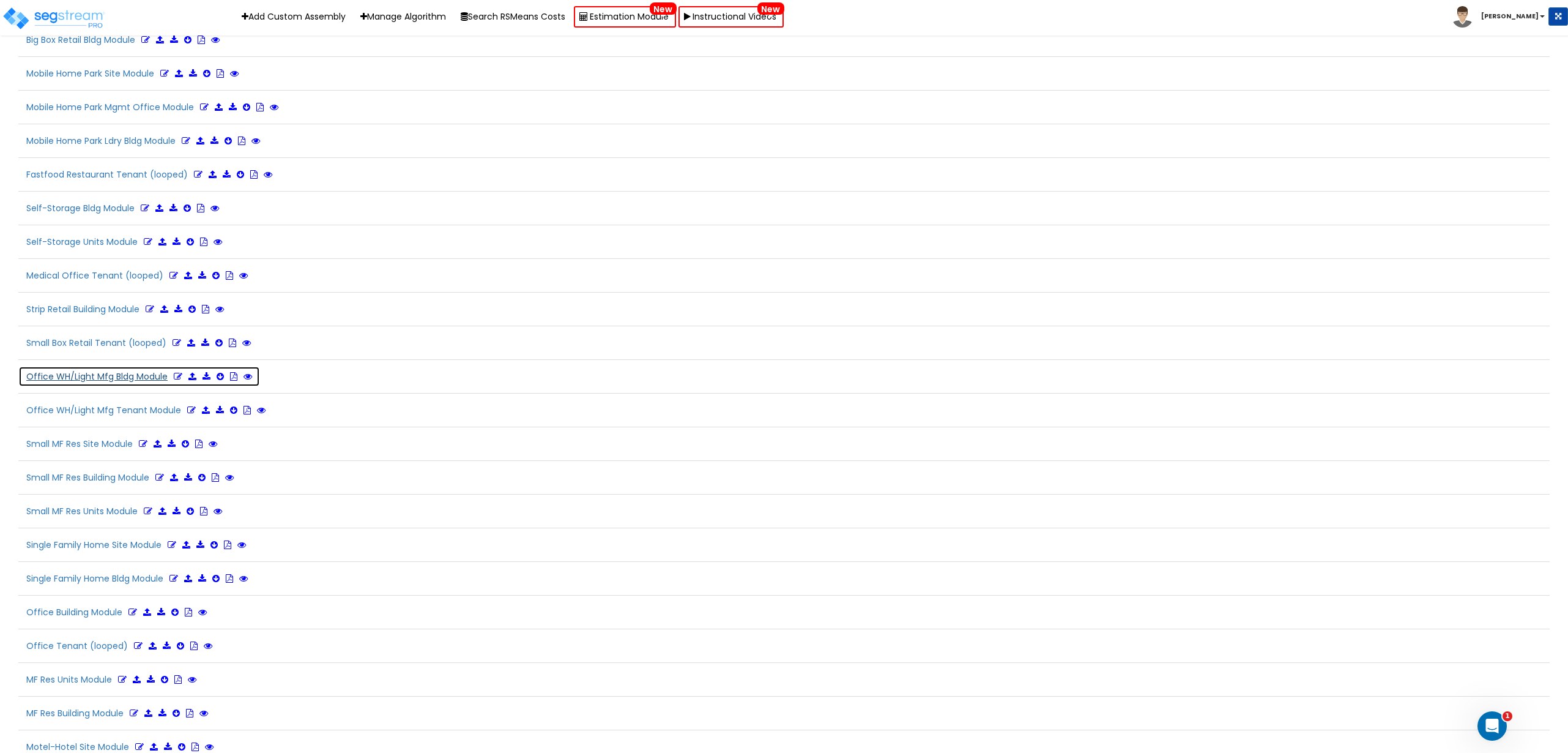
click at [176, 378] on icon at bounding box center [178, 376] width 9 height 9
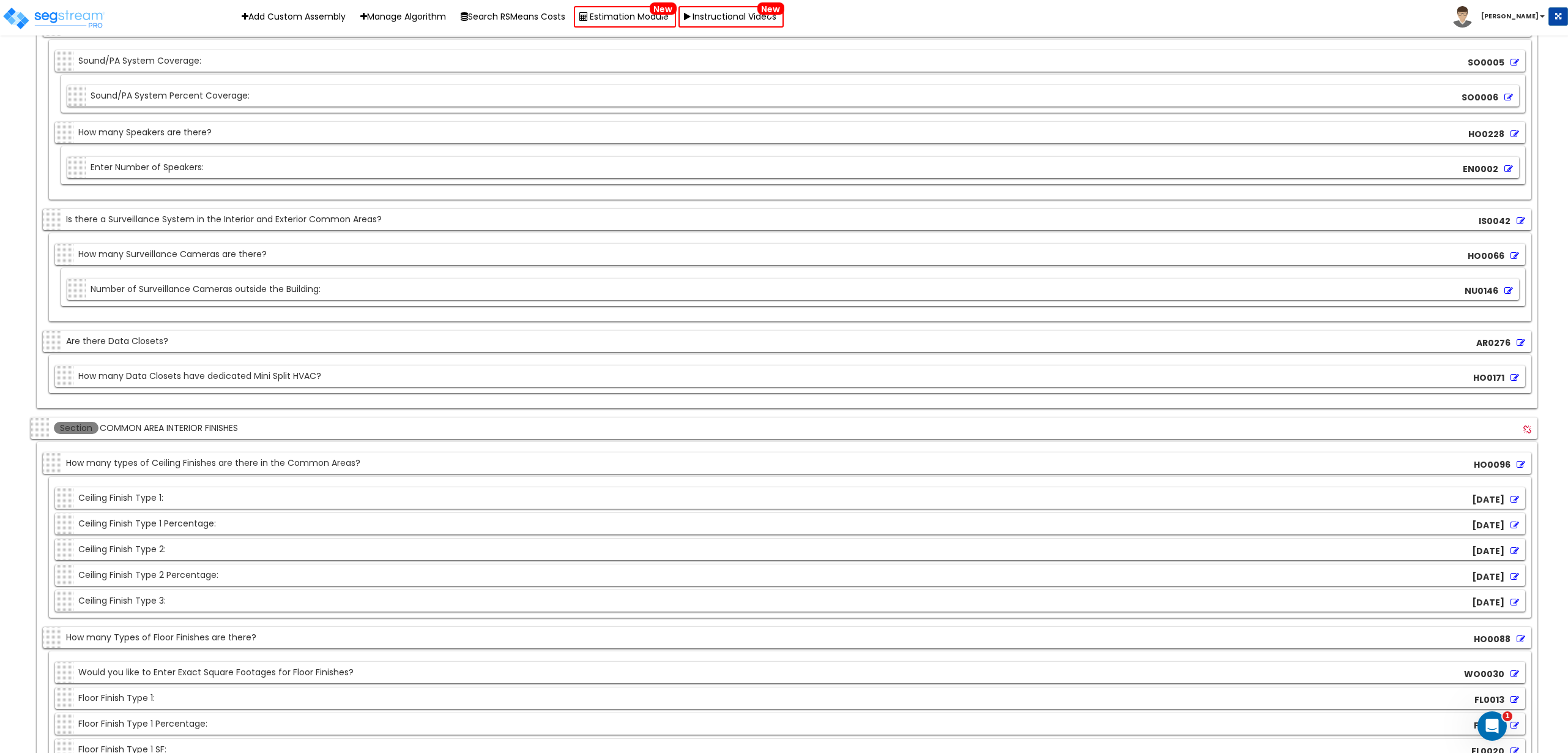
scroll to position [10725, 0]
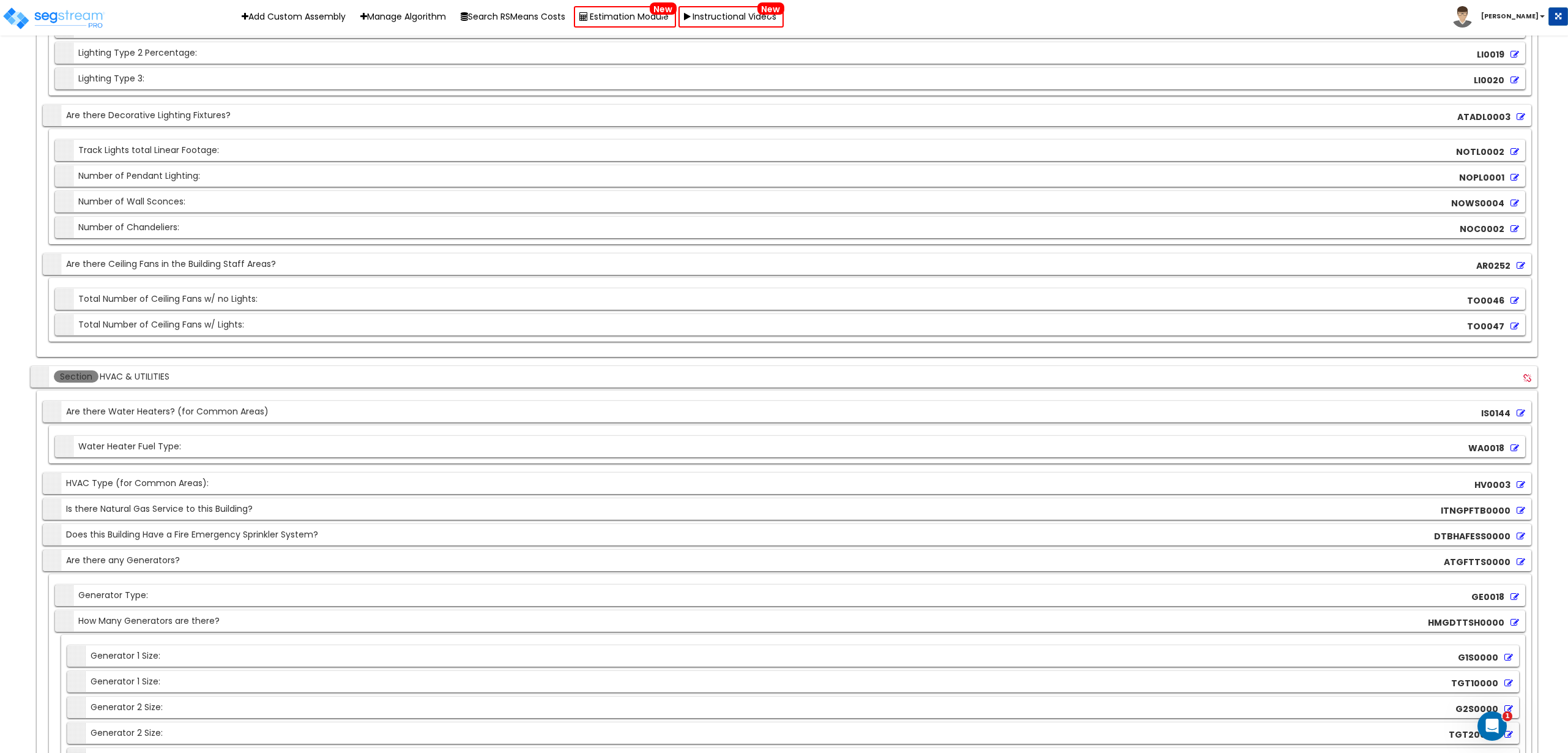
click at [916, 486] on div "Section HVAC Type (for Common Areas): HV0003" at bounding box center [787, 484] width 1489 height 22
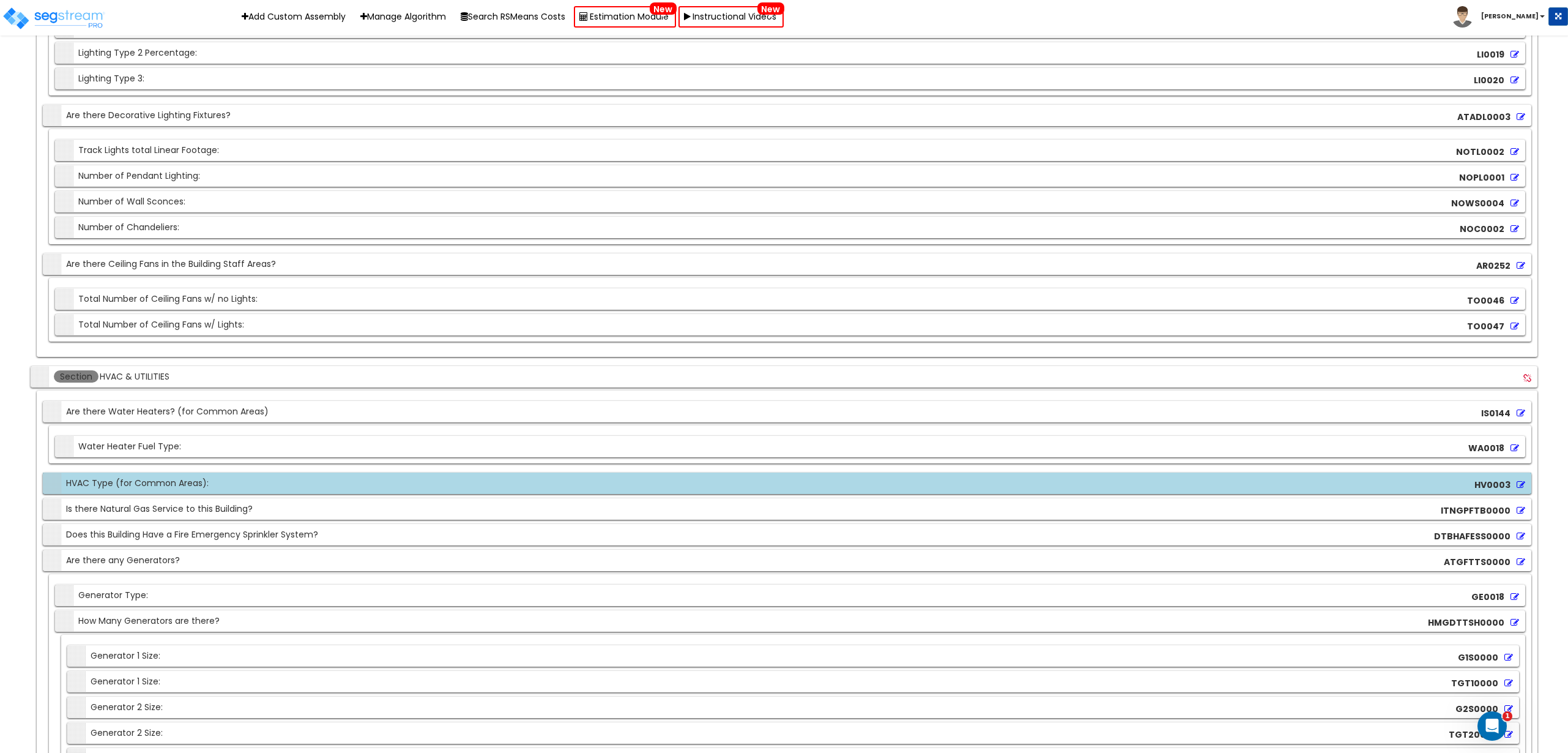
click at [1513, 484] on div "HV0003" at bounding box center [1500, 484] width 57 height 18
click at [1523, 481] on icon at bounding box center [1521, 485] width 9 height 9
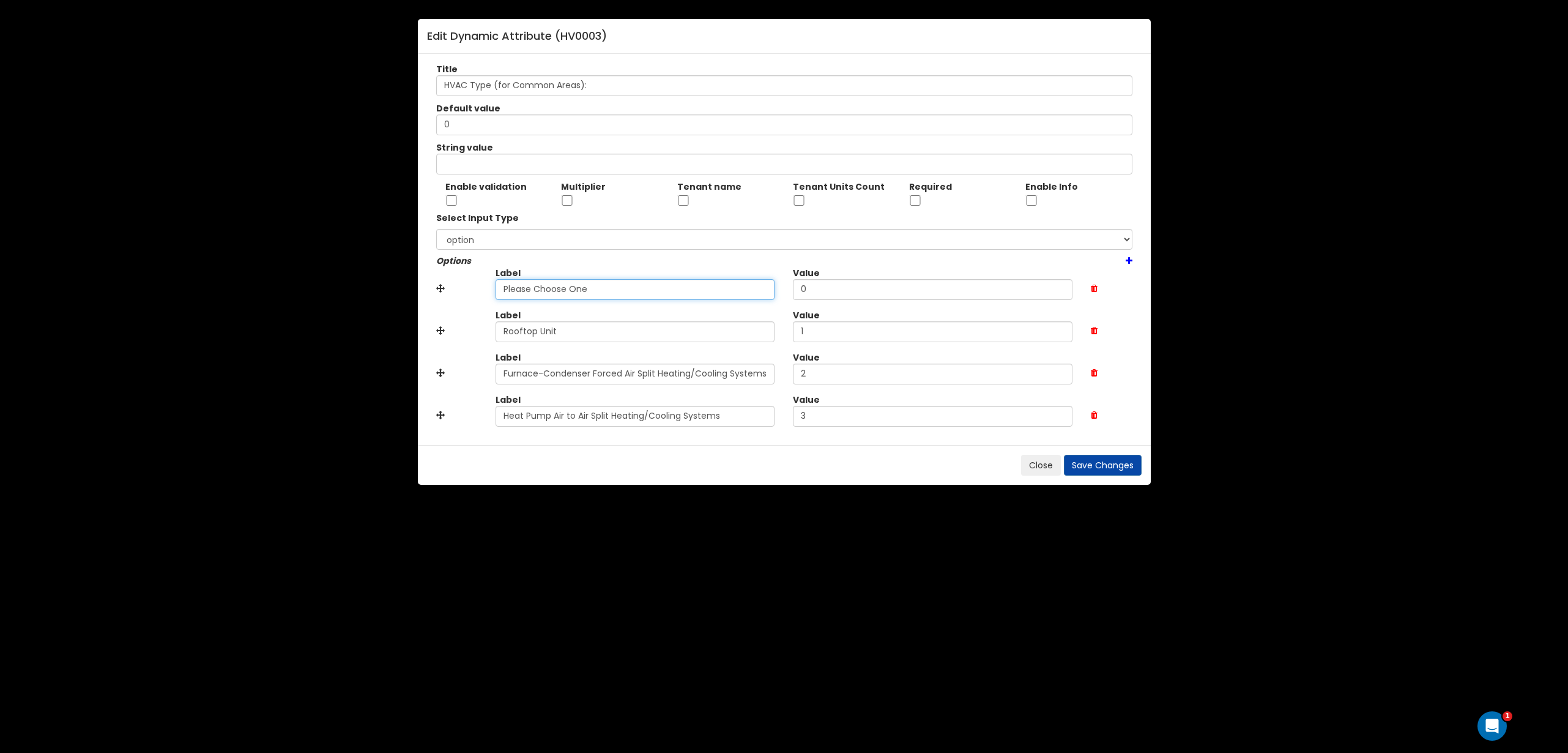
drag, startPoint x: 604, startPoint y: 295, endPoint x: 182, endPoint y: 270, distance: 422.7
click at [287, 282] on div "Edit Dynamic Attribute ( HV0003 ) Title HVAC Type (for Common Areas): Default v…" at bounding box center [784, 376] width 1568 height 753
type input "None"
click at [1124, 470] on button "Save Changes" at bounding box center [1103, 465] width 78 height 21
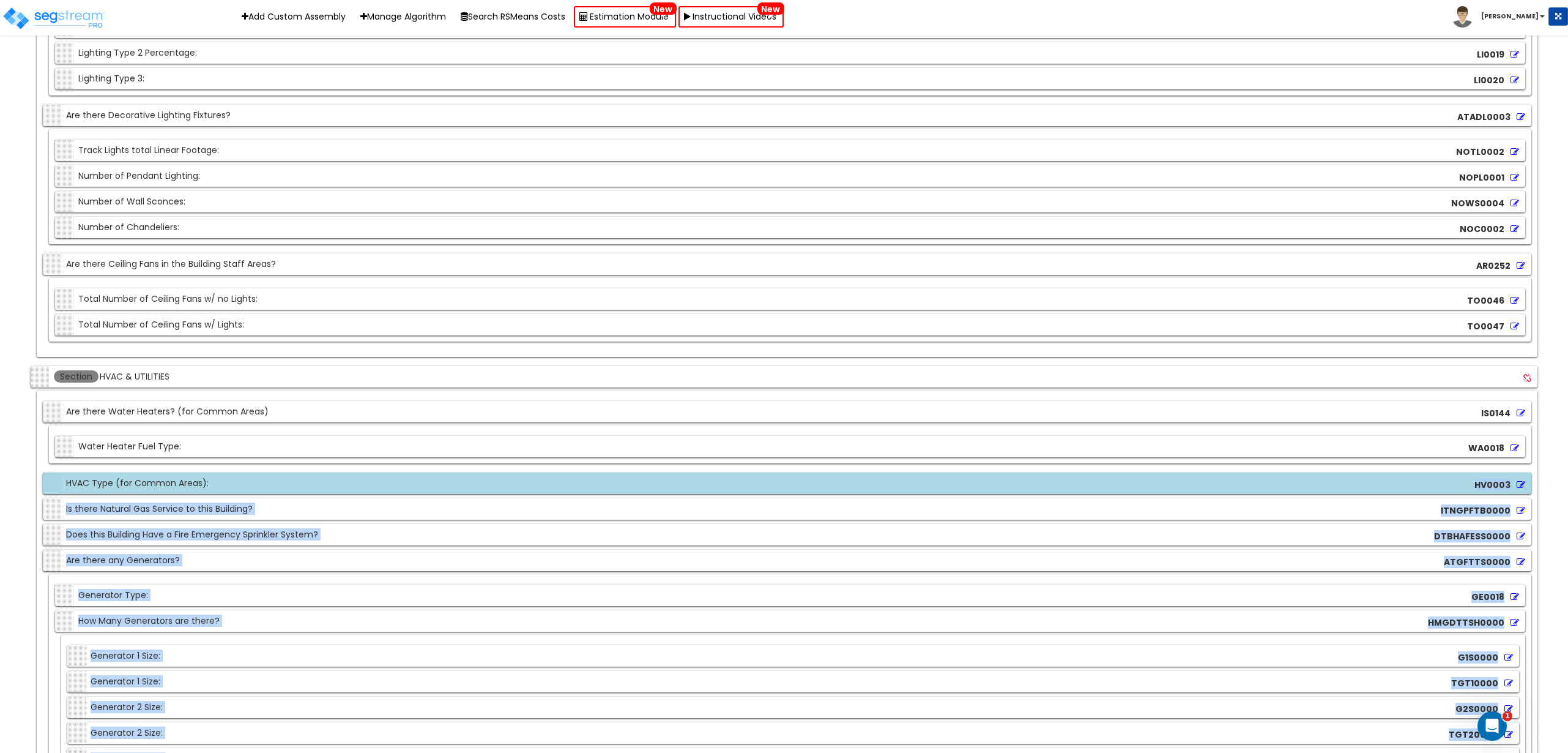
click at [306, 476] on div "Section HVAC Type (for Common Areas): HV0003" at bounding box center [787, 484] width 1489 height 22
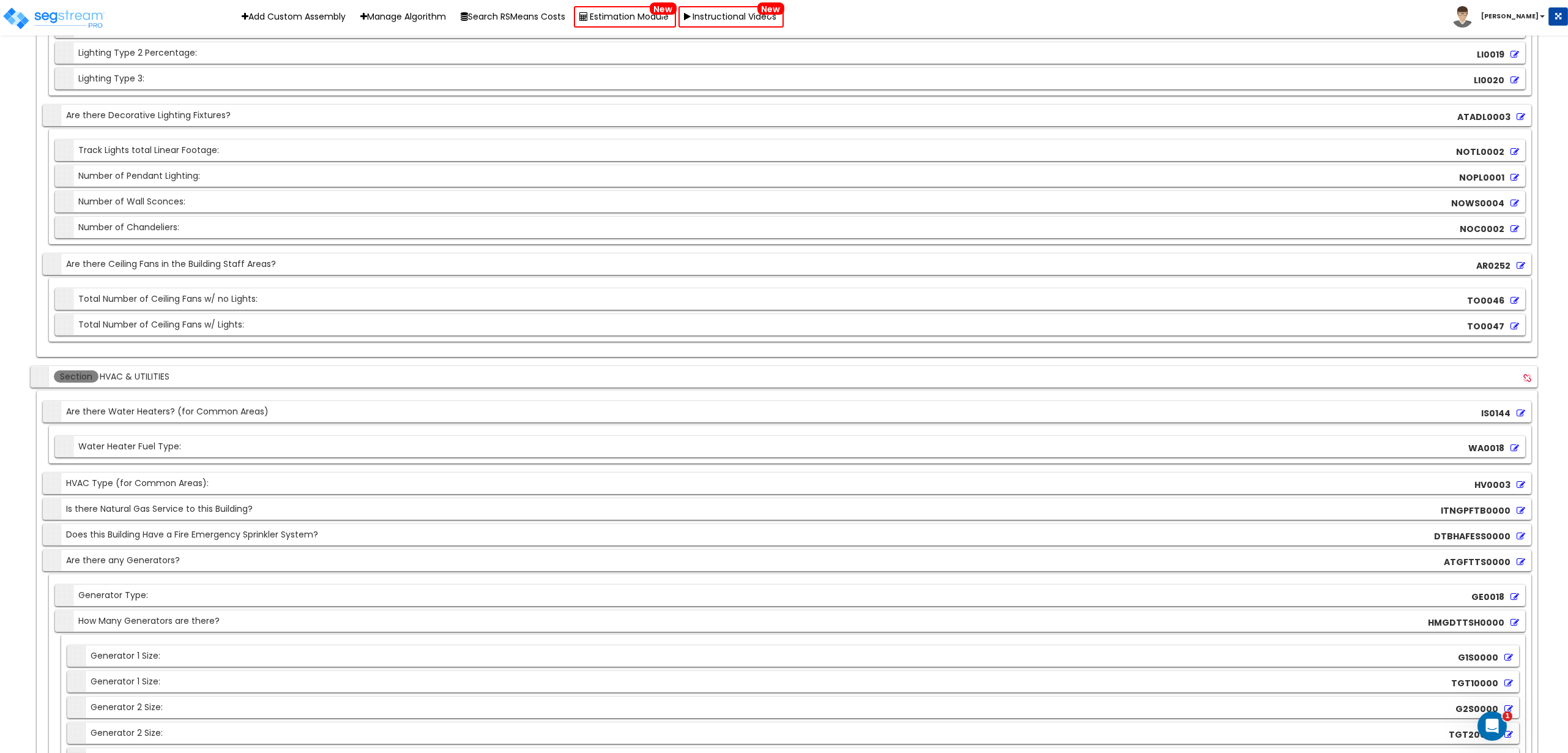
click at [412, 378] on div "Section HVAC & UTILITIES" at bounding box center [784, 377] width 1507 height 22
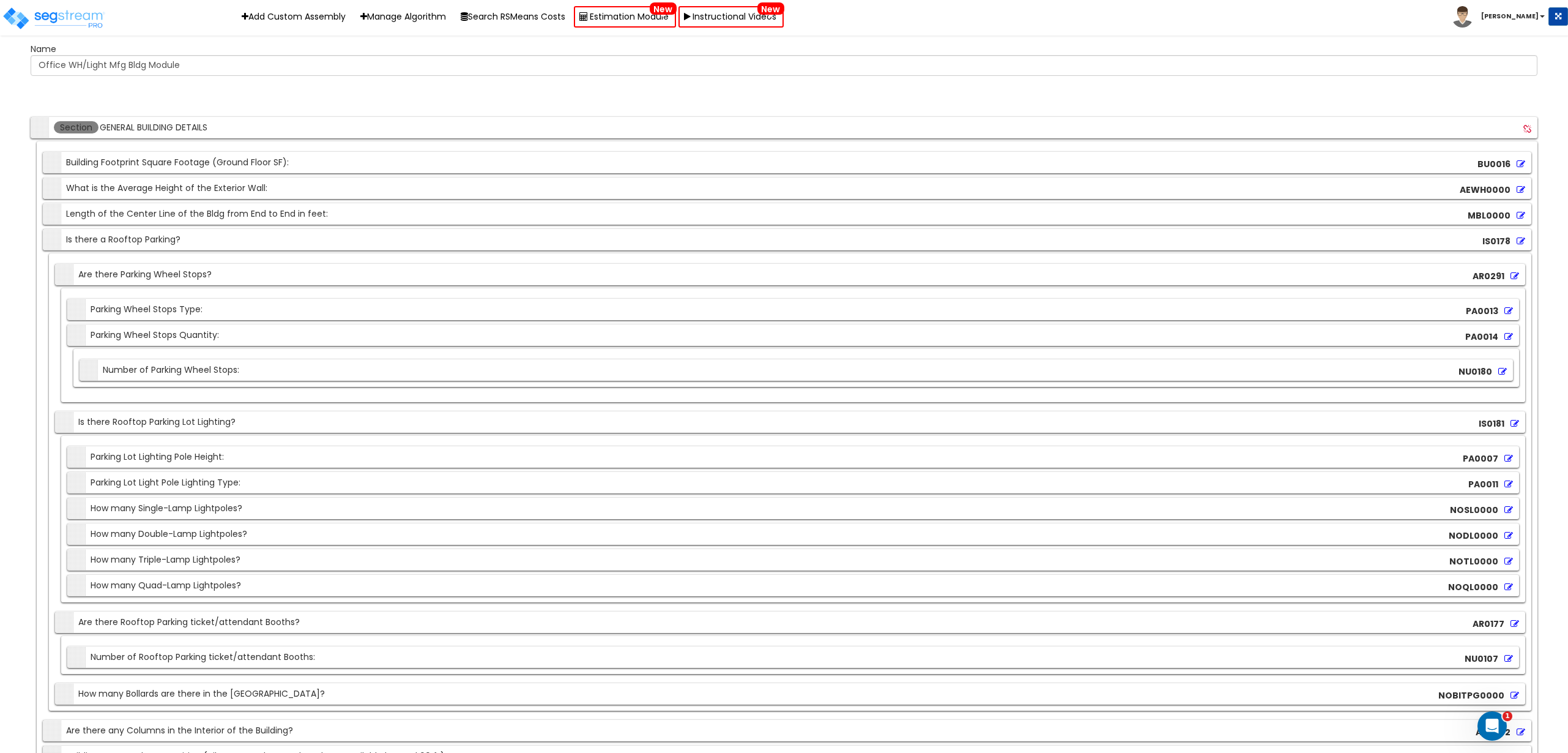
scroll to position [2440, 0]
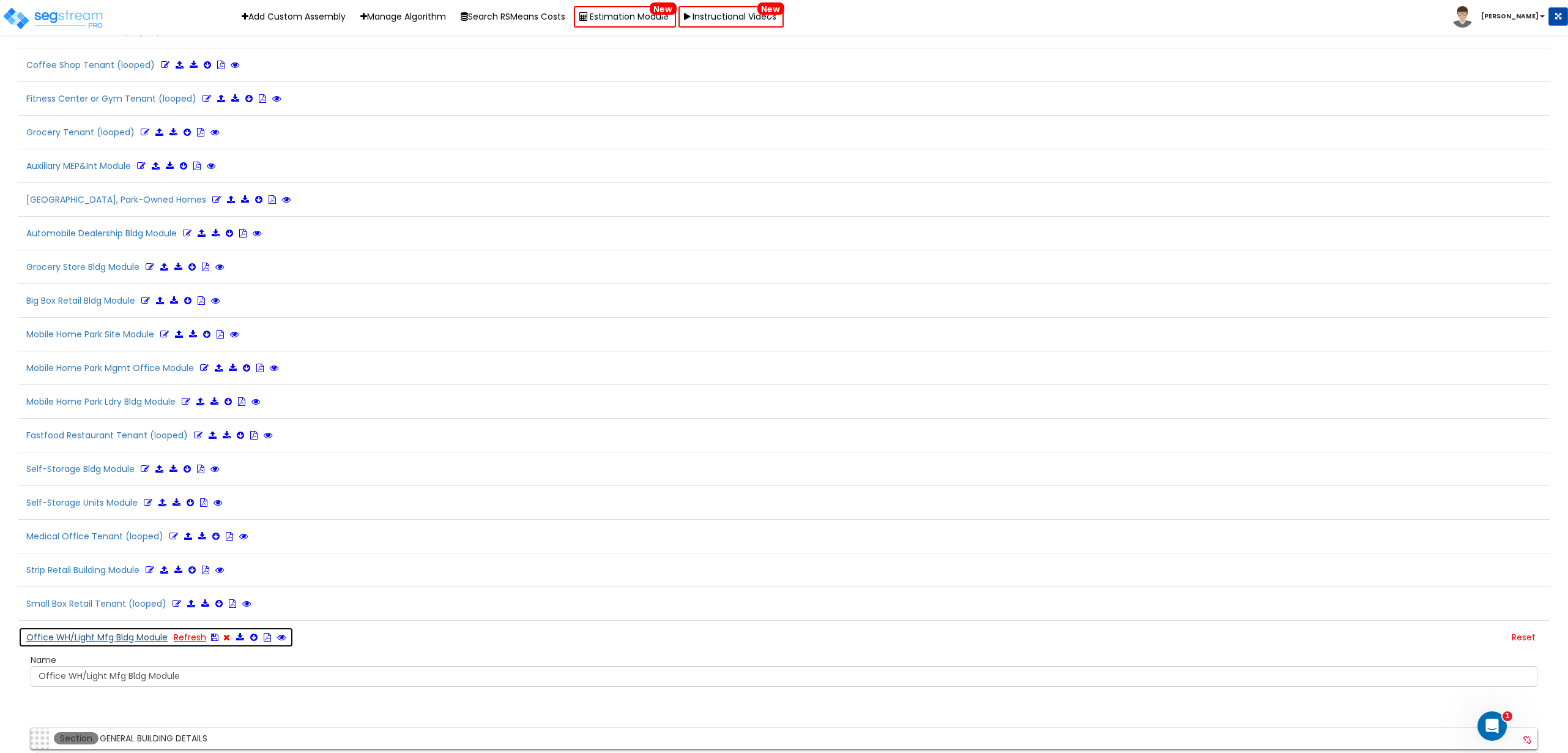
click at [211, 636] on icon at bounding box center [215, 637] width 7 height 9
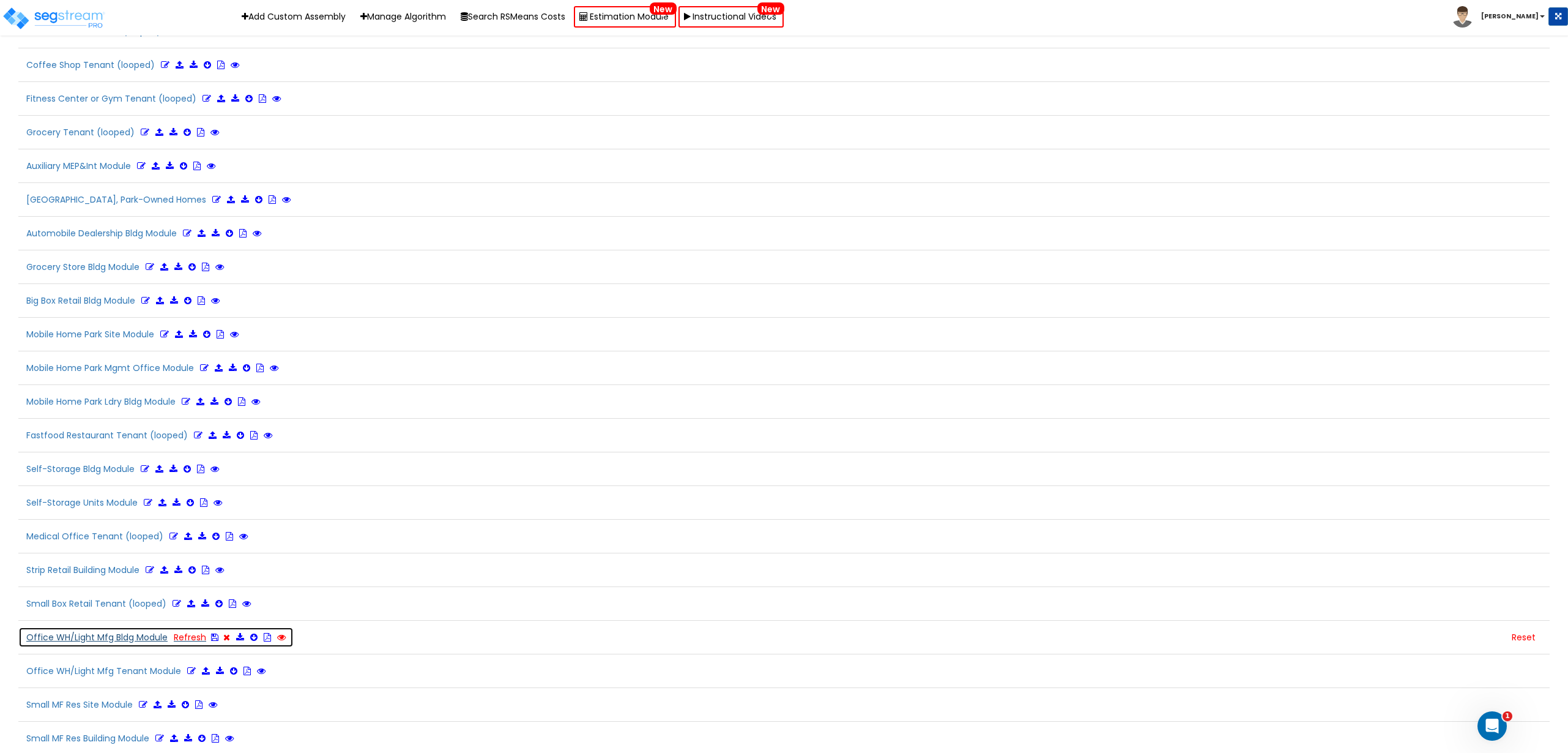
click at [279, 635] on icon at bounding box center [282, 637] width 9 height 9
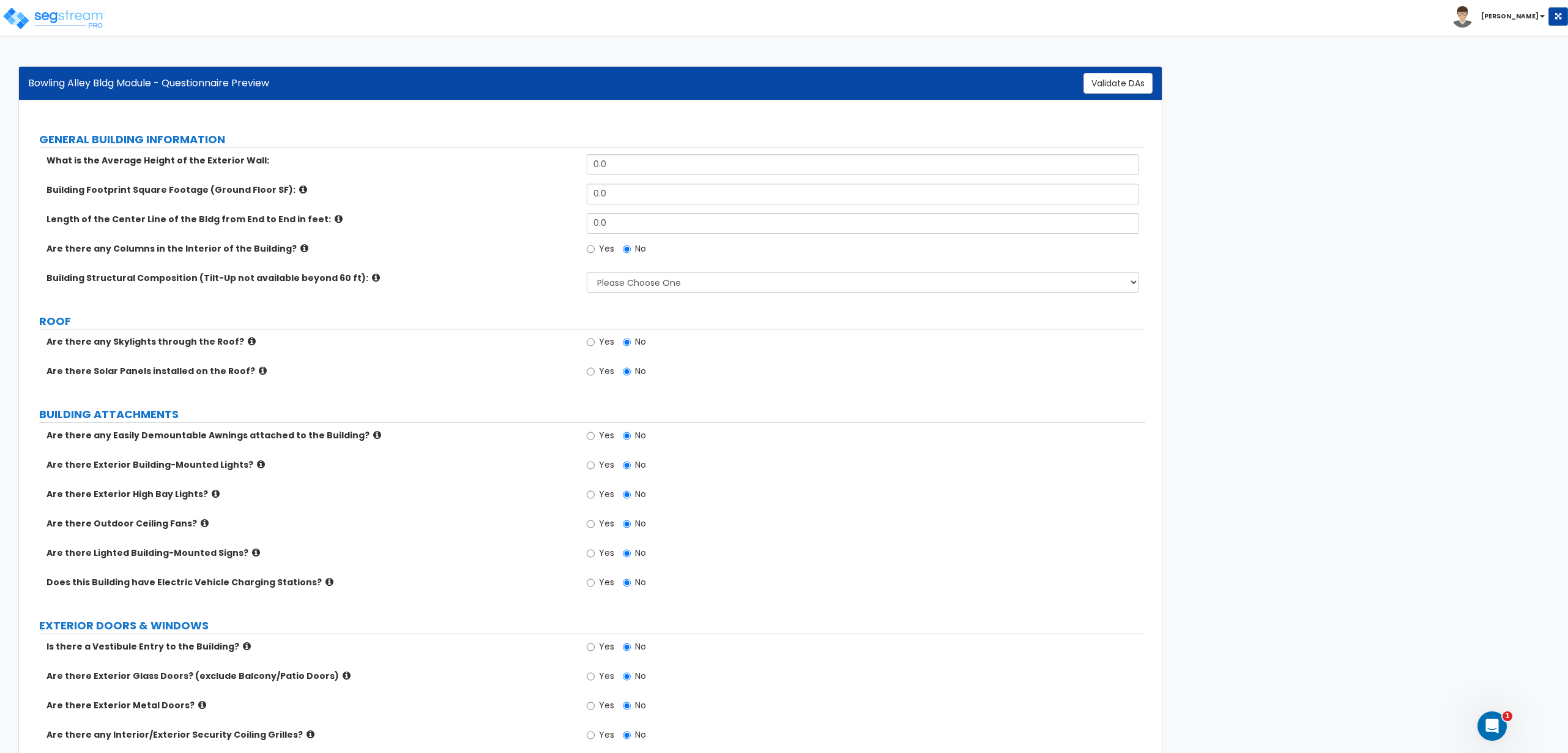
click at [372, 277] on icon at bounding box center [375, 277] width 8 height 9
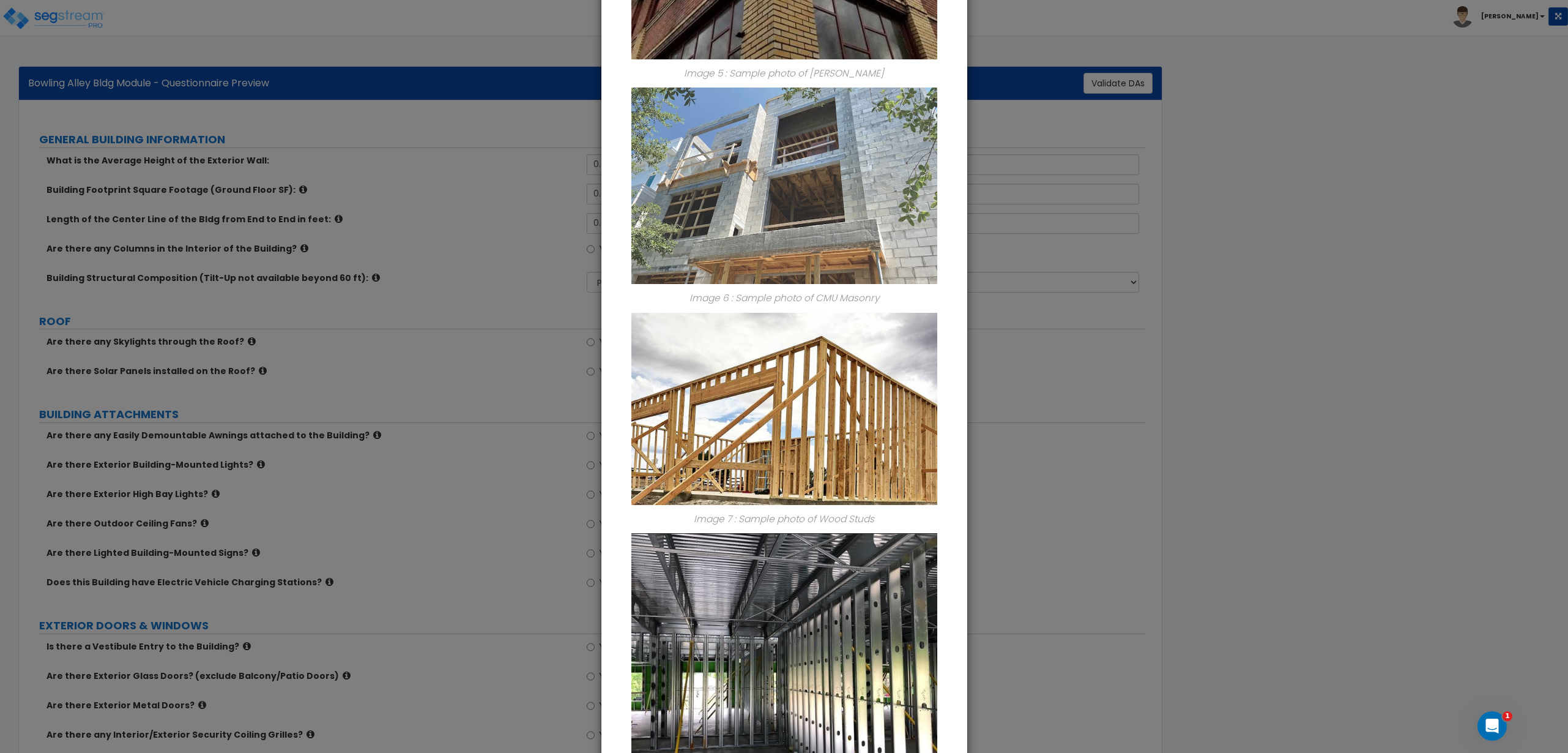
scroll to position [1241, 0]
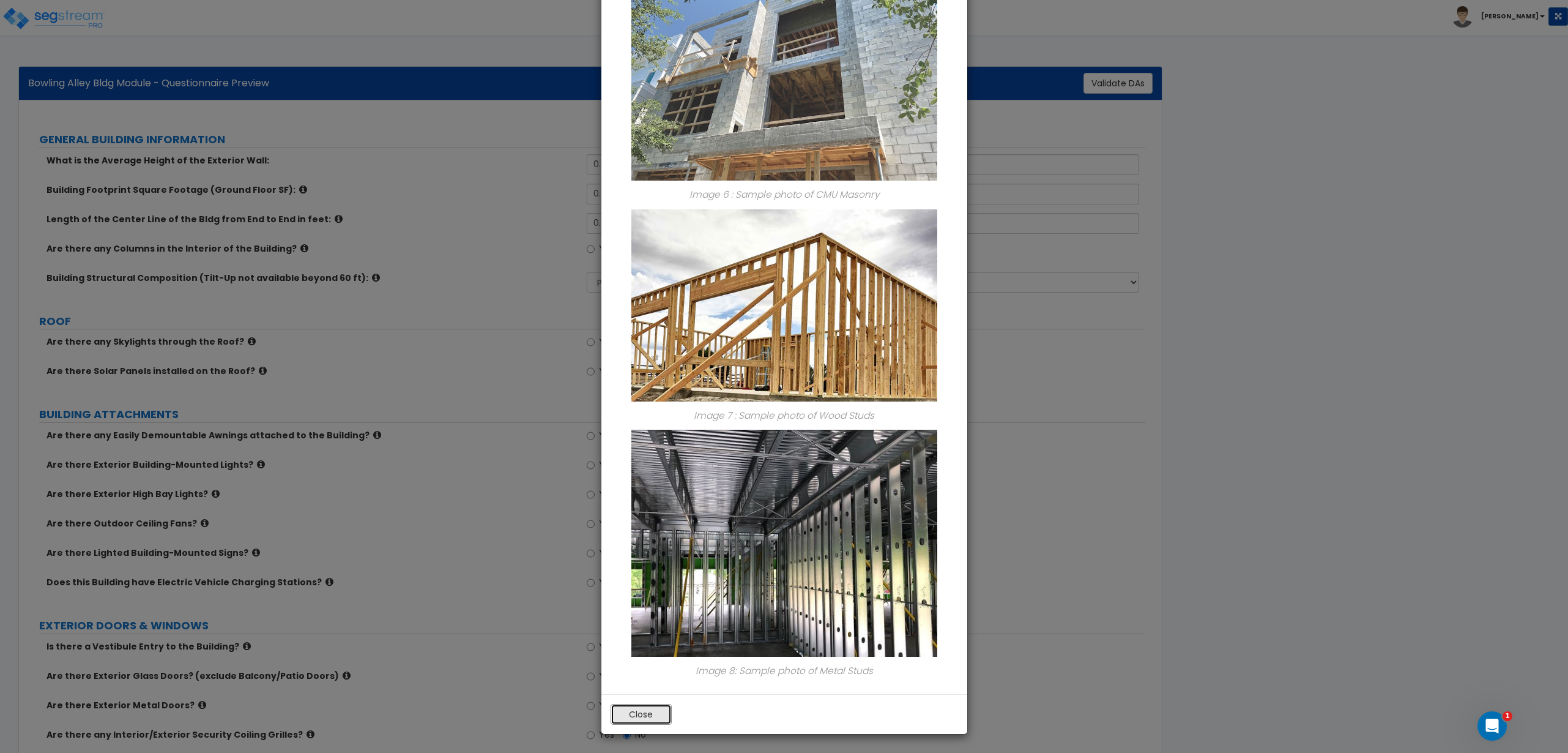
click at [658, 707] on button "Close" at bounding box center [641, 714] width 61 height 21
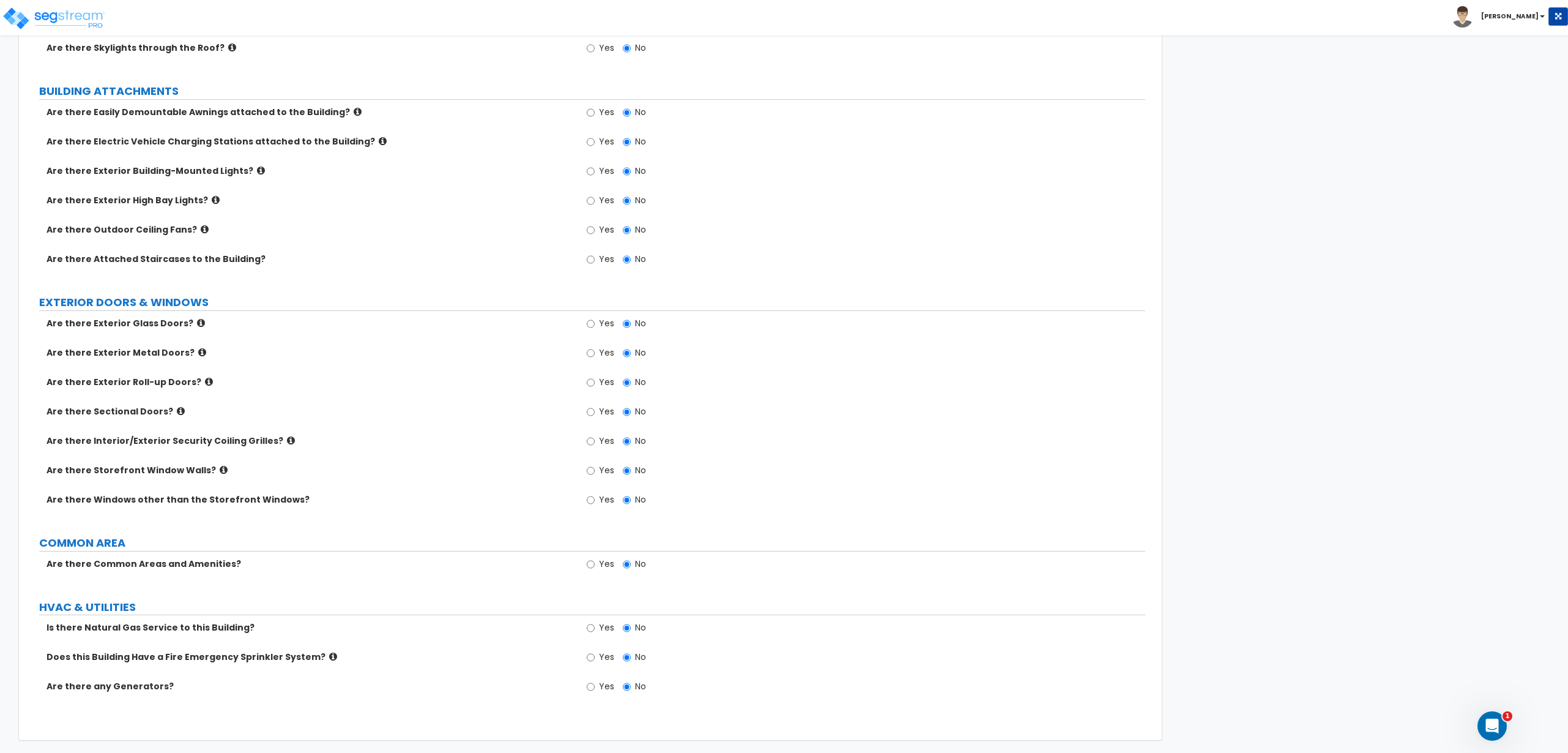
click at [595, 567] on label "Yes" at bounding box center [601, 568] width 27 height 21
click at [595, 567] on input "Yes" at bounding box center [591, 564] width 8 height 14
radio input "true"
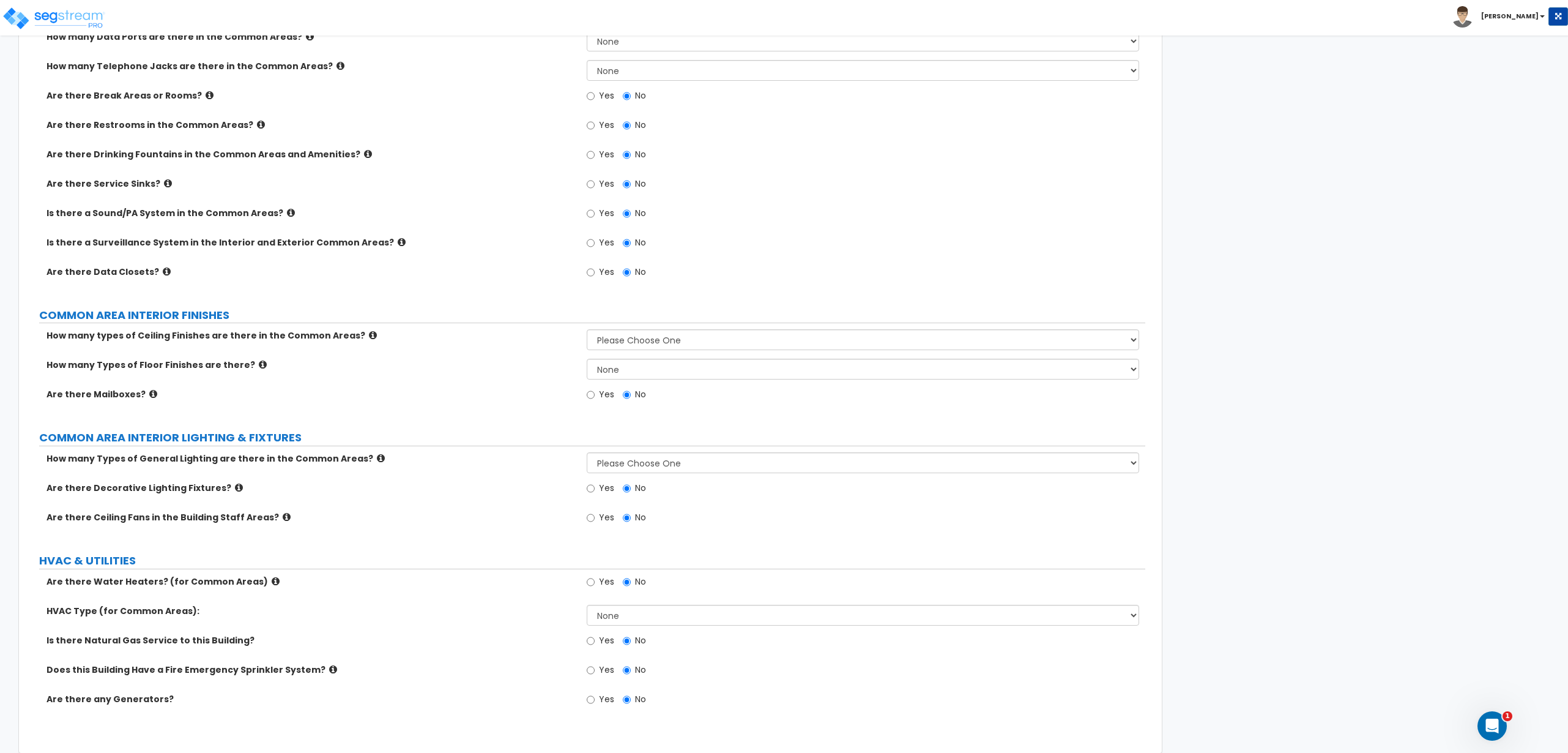
scroll to position [1098, 0]
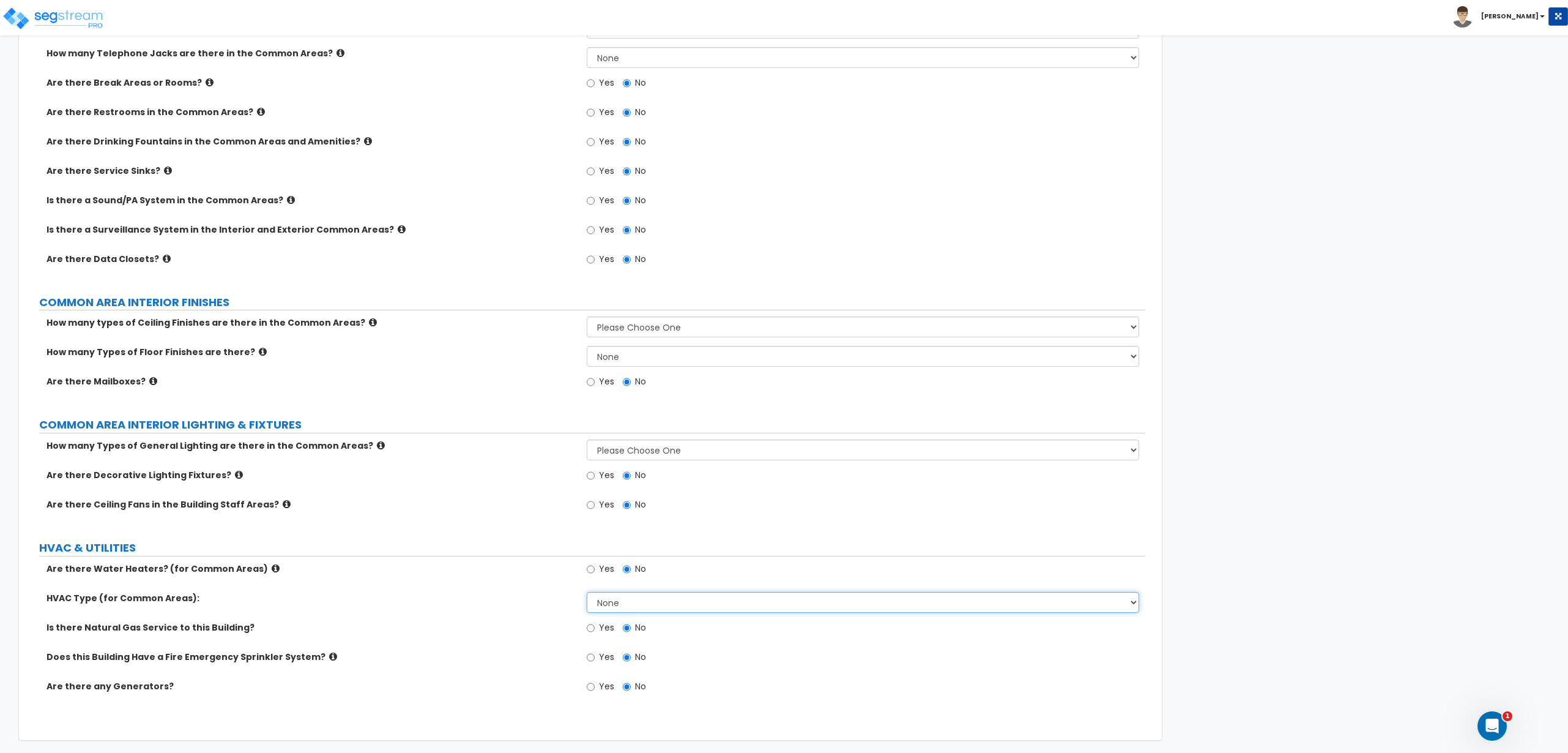
click at [614, 602] on select "None Rooftop Unit Furnace-Condenser Forced Air Split Heating/Cooling Systems He…" at bounding box center [863, 602] width 552 height 21
drag, startPoint x: 1243, startPoint y: 416, endPoint x: 1187, endPoint y: 350, distance: 86.6
